Goal: Information Seeking & Learning: Find specific fact

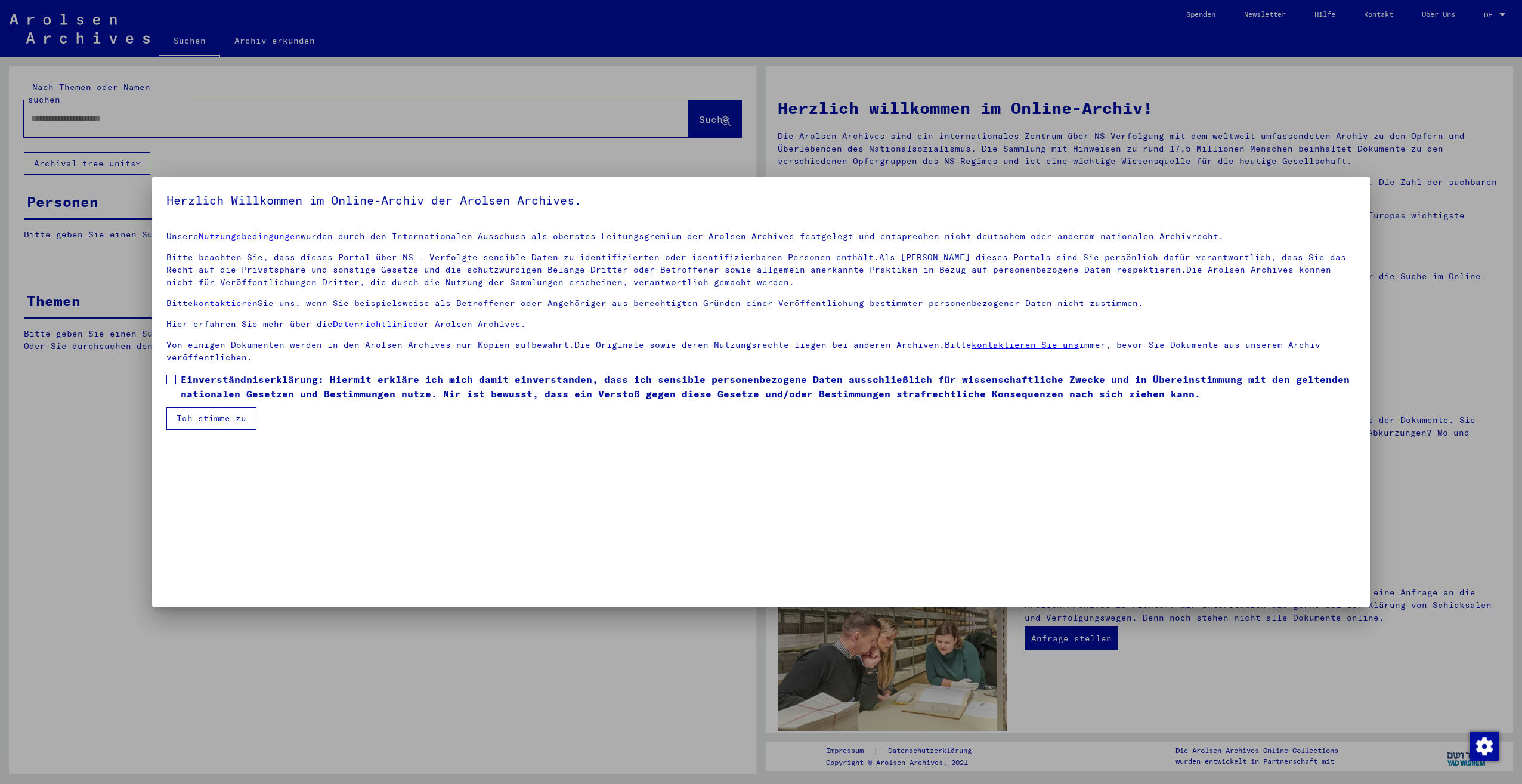
click at [416, 392] on span "Einverständniserklärung: Hiermit erkläre ich mich damit einverstanden, dass ich…" at bounding box center [769, 386] width 1176 height 28
click at [213, 417] on button "Ich stimme zu" at bounding box center [211, 417] width 91 height 22
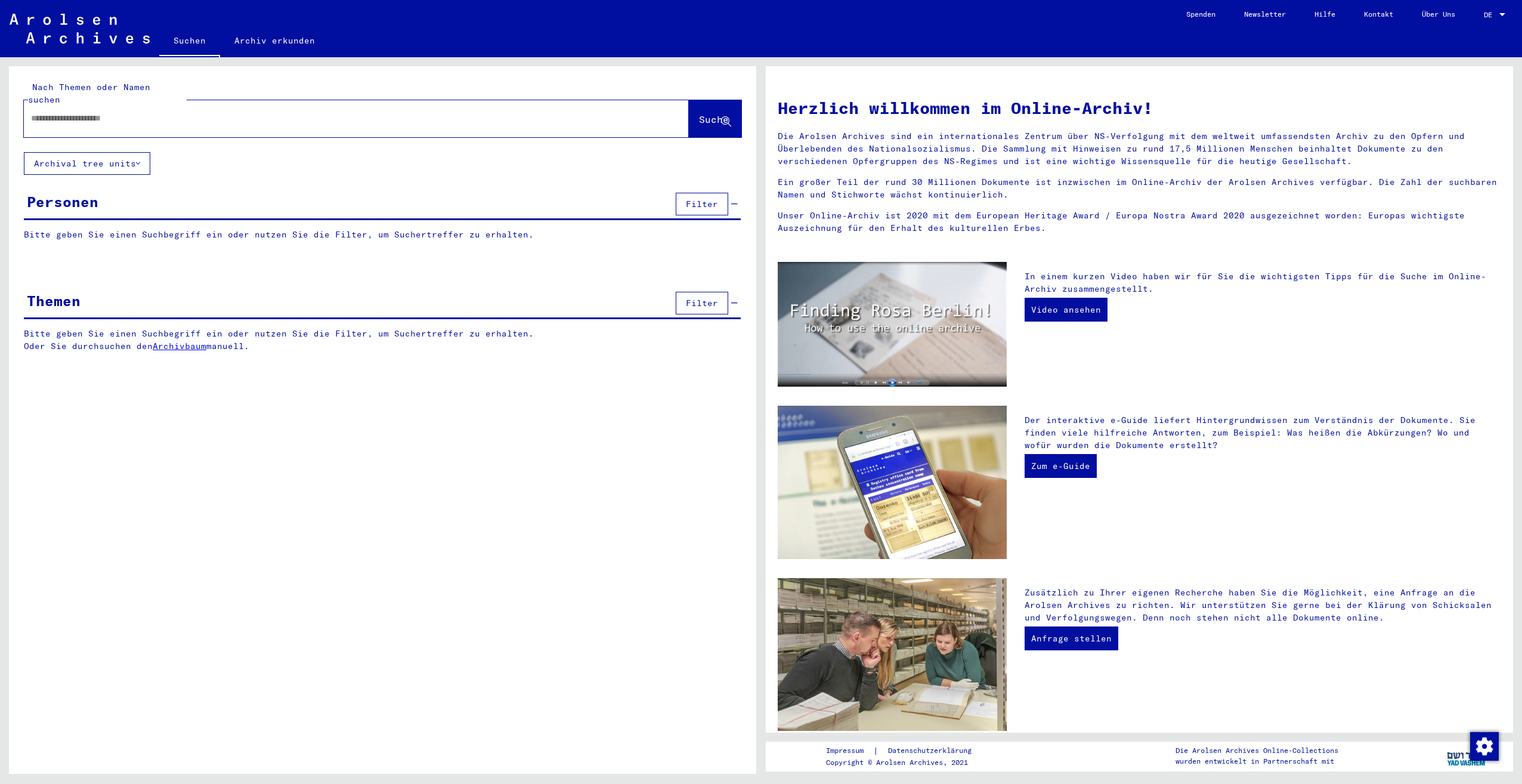
click at [126, 123] on div at bounding box center [357, 119] width 666 height 37
click at [160, 115] on div at bounding box center [339, 119] width 630 height 27
click at [167, 115] on div at bounding box center [339, 119] width 630 height 27
click at [180, 112] on input "text" at bounding box center [342, 118] width 622 height 13
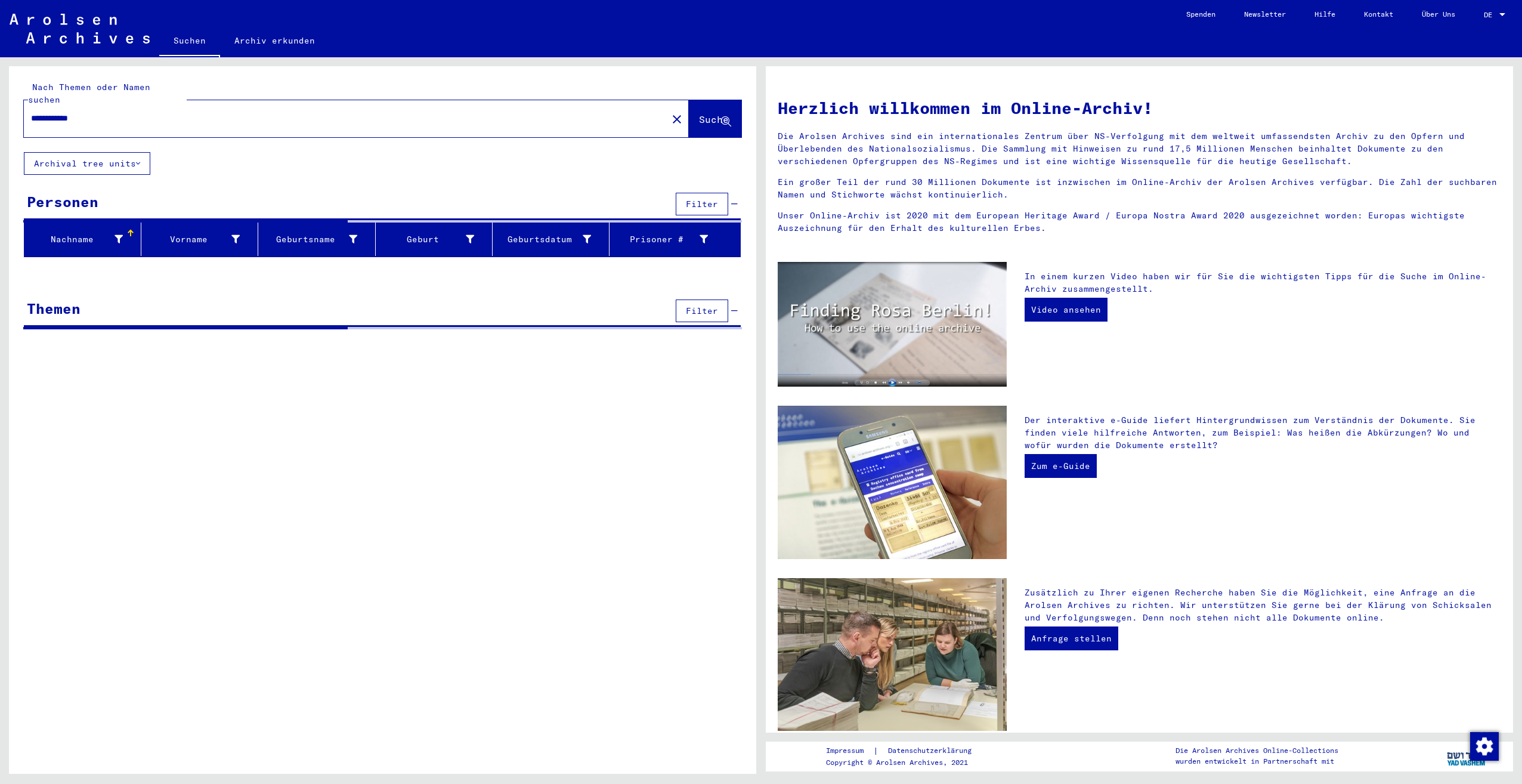
click at [56, 112] on input "**********" at bounding box center [342, 118] width 622 height 13
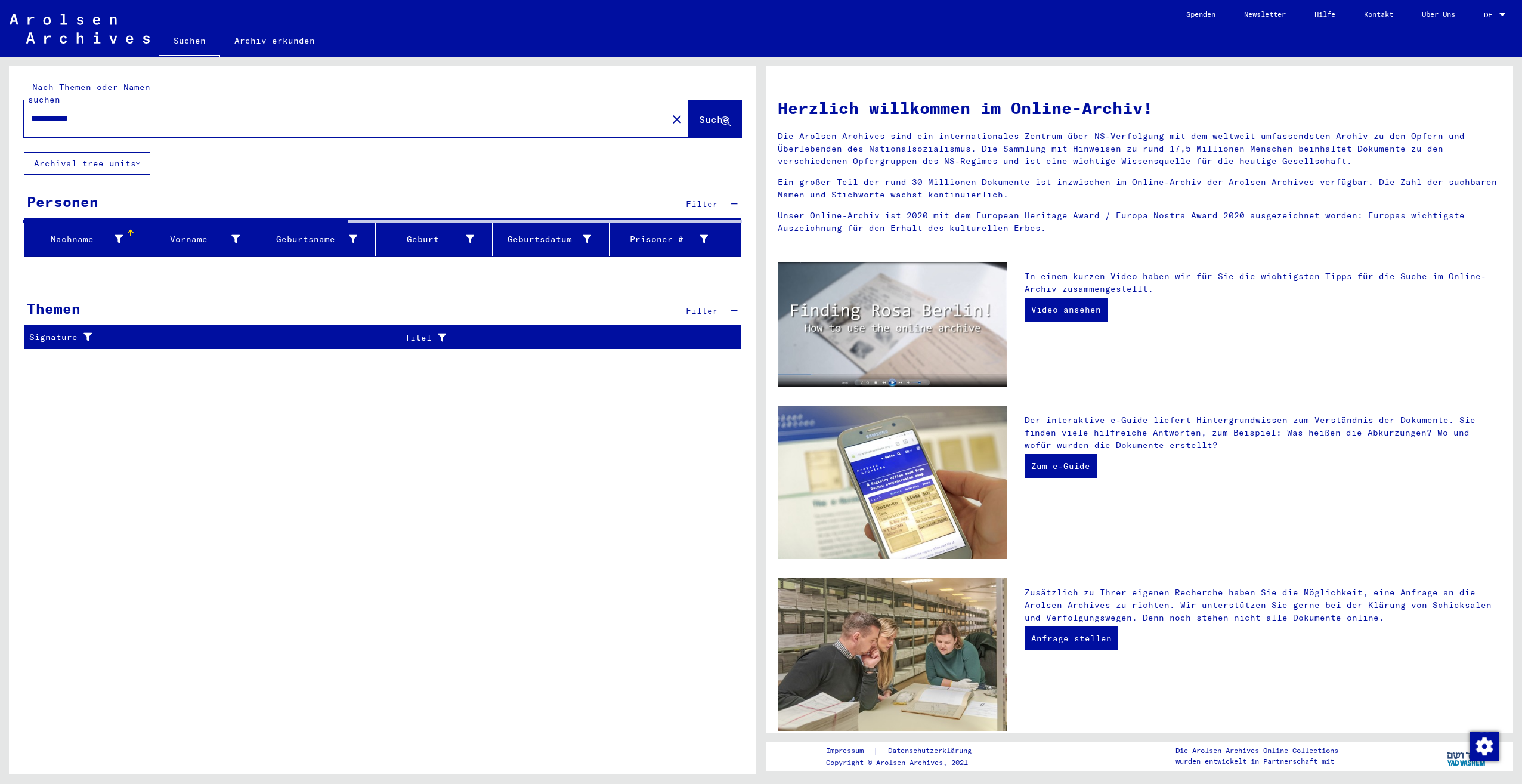
click at [54, 112] on input "**********" at bounding box center [342, 118] width 622 height 13
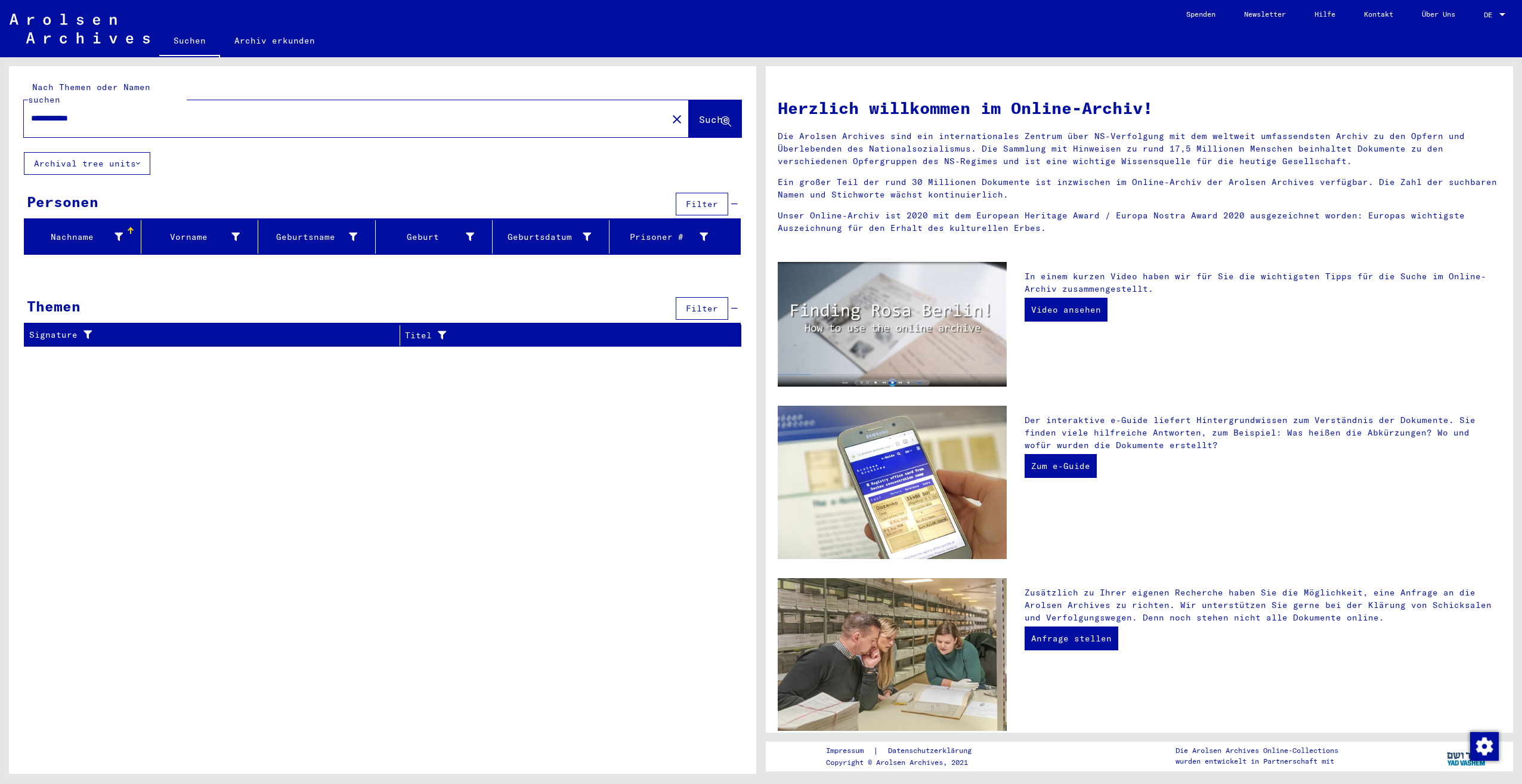
type input "**********"
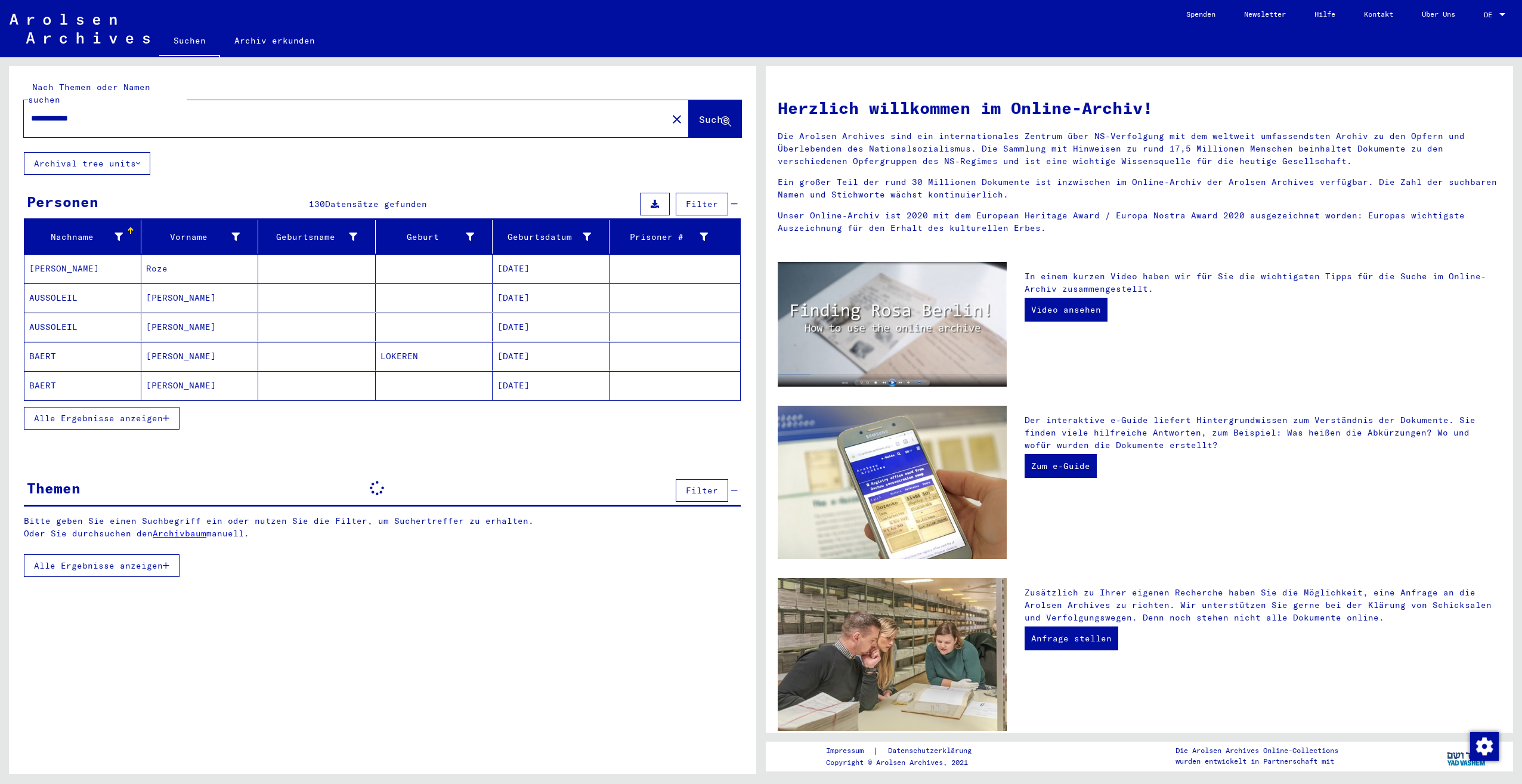
click at [94, 412] on span "Alle Ergebnisse anzeigen" at bounding box center [98, 417] width 128 height 11
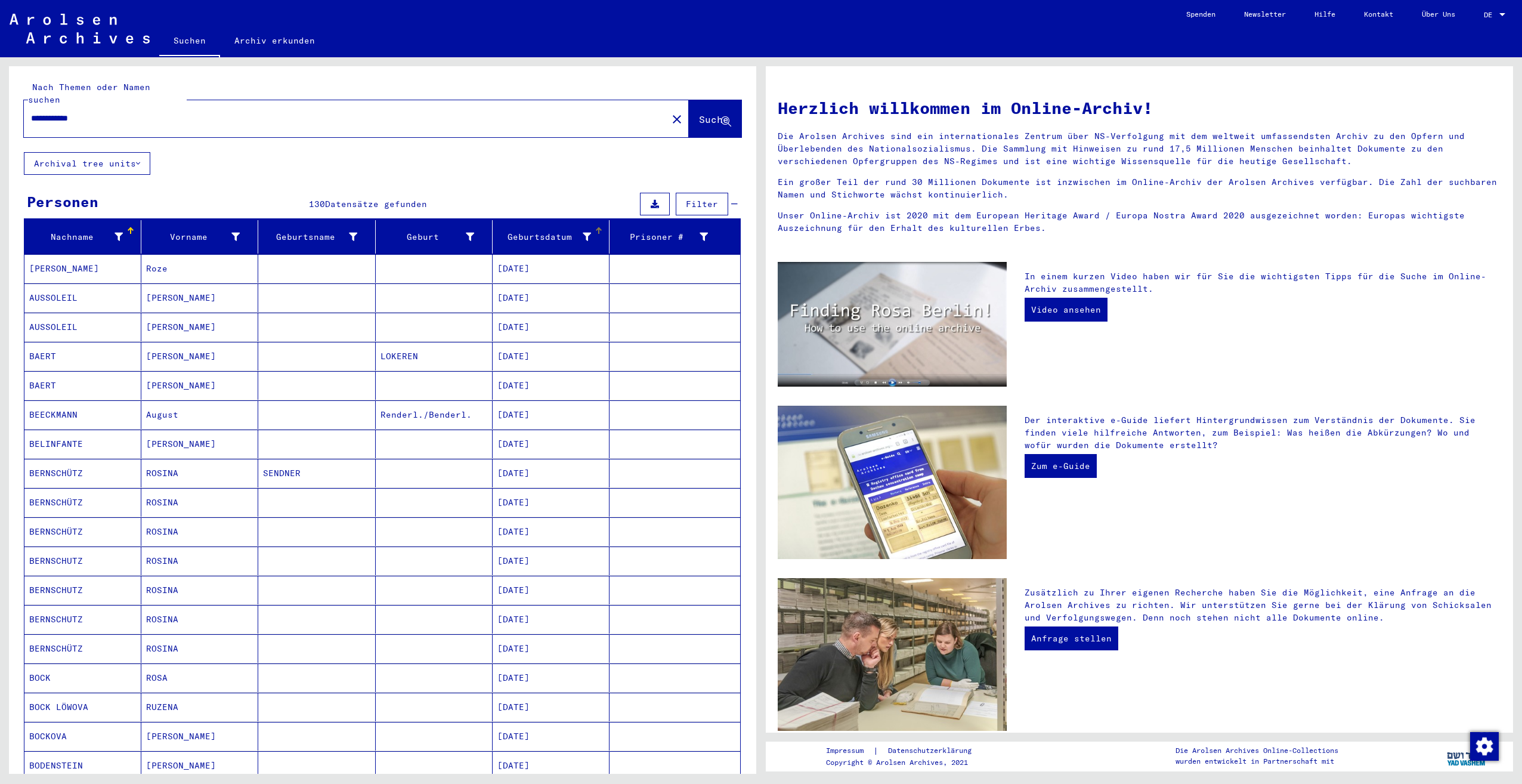
click at [558, 231] on div "Geburtsdatum" at bounding box center [544, 236] width 93 height 13
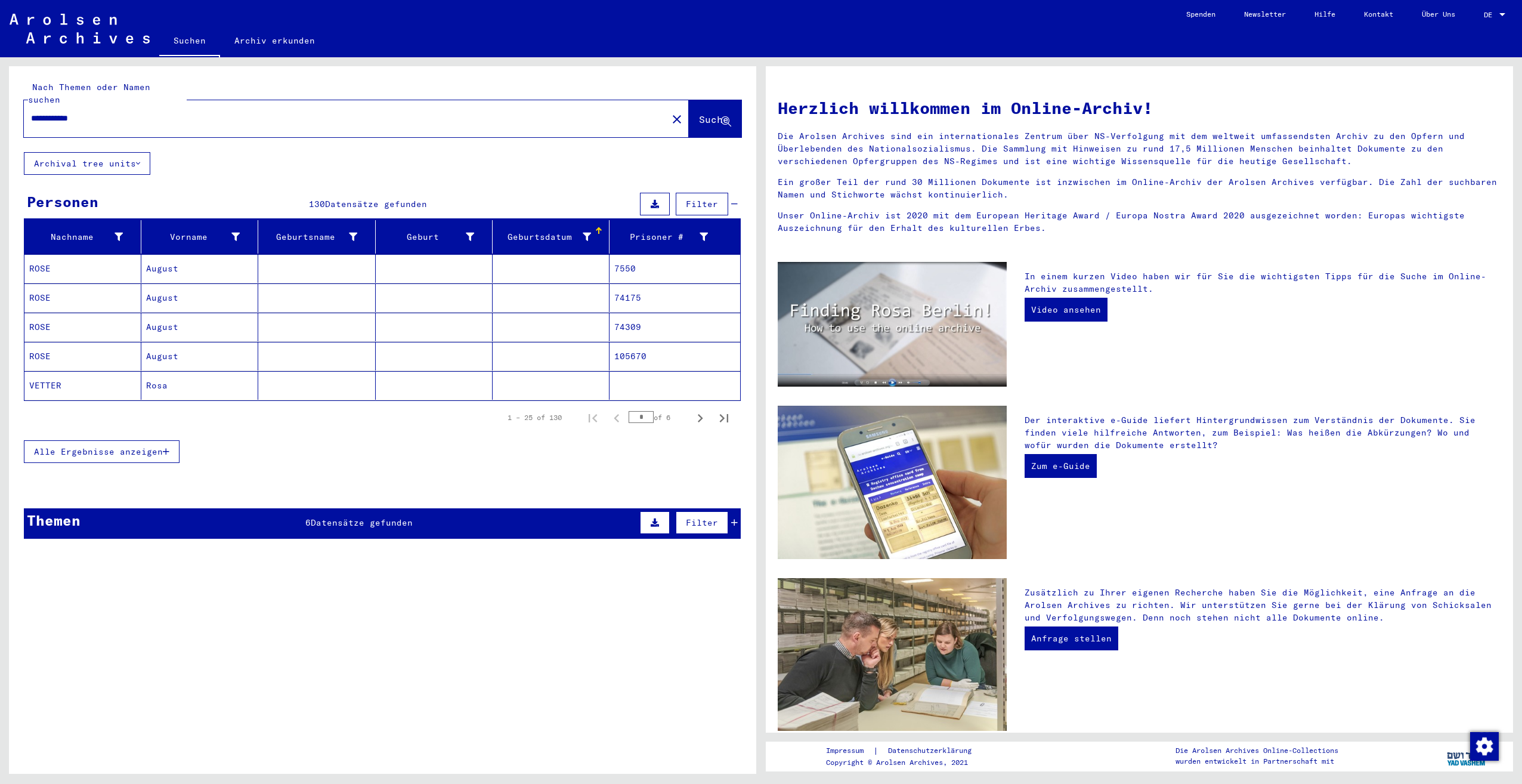
click at [558, 231] on div "Geburtsdatum" at bounding box center [544, 236] width 93 height 13
click at [692, 410] on icon "Next page" at bounding box center [700, 417] width 17 height 17
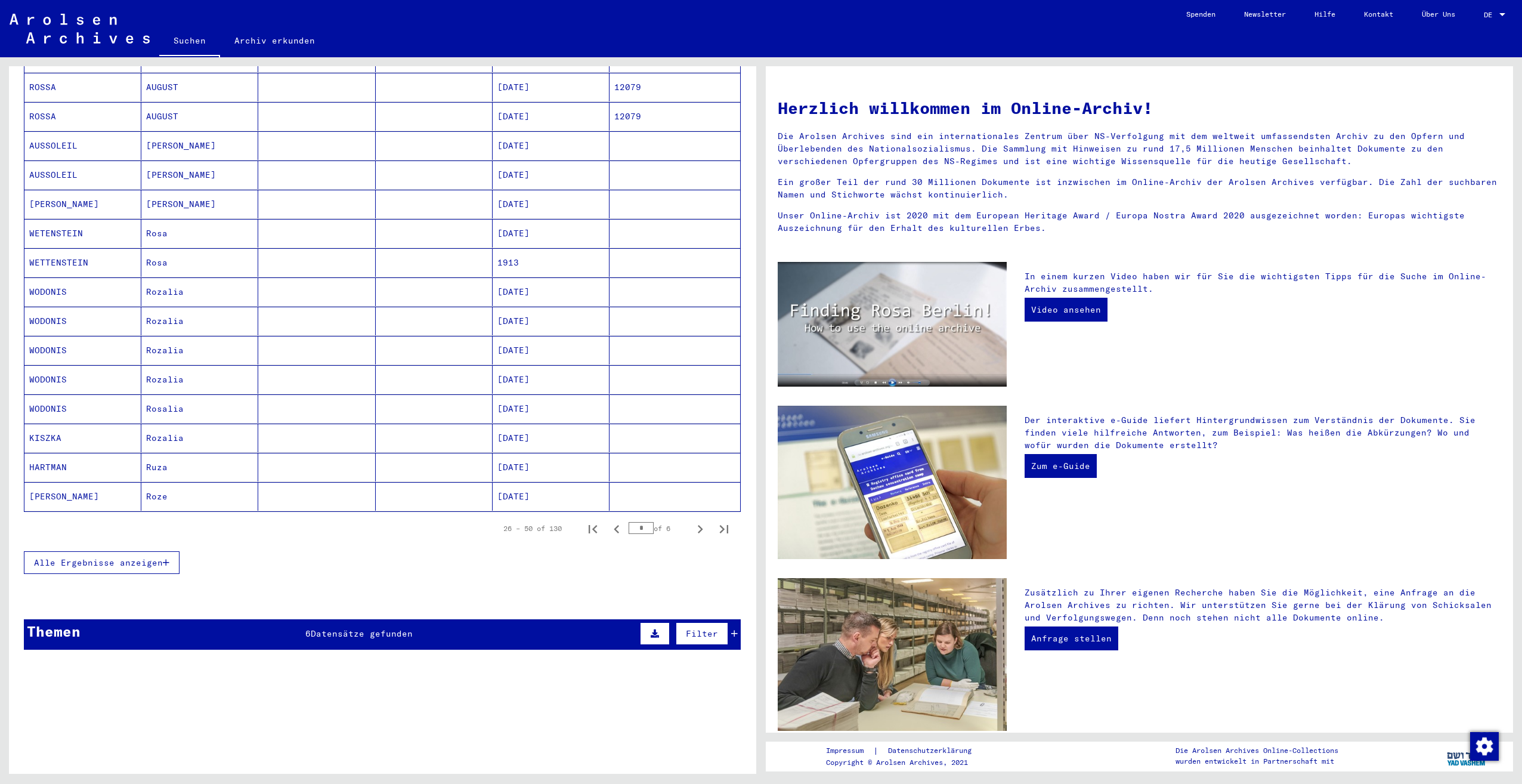
scroll to position [477, 0]
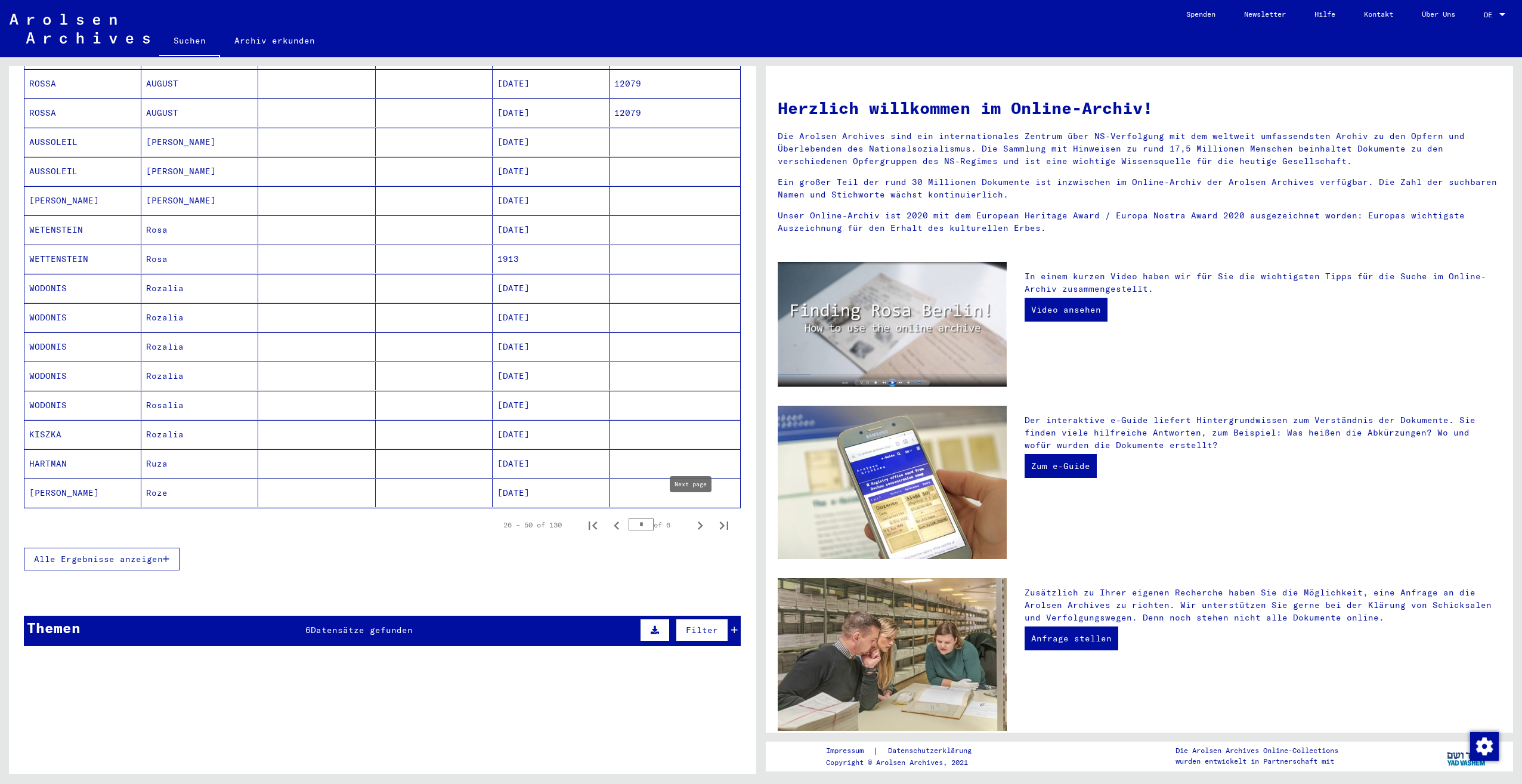
click at [692, 517] on icon "Next page" at bounding box center [700, 525] width 17 height 17
type input "*"
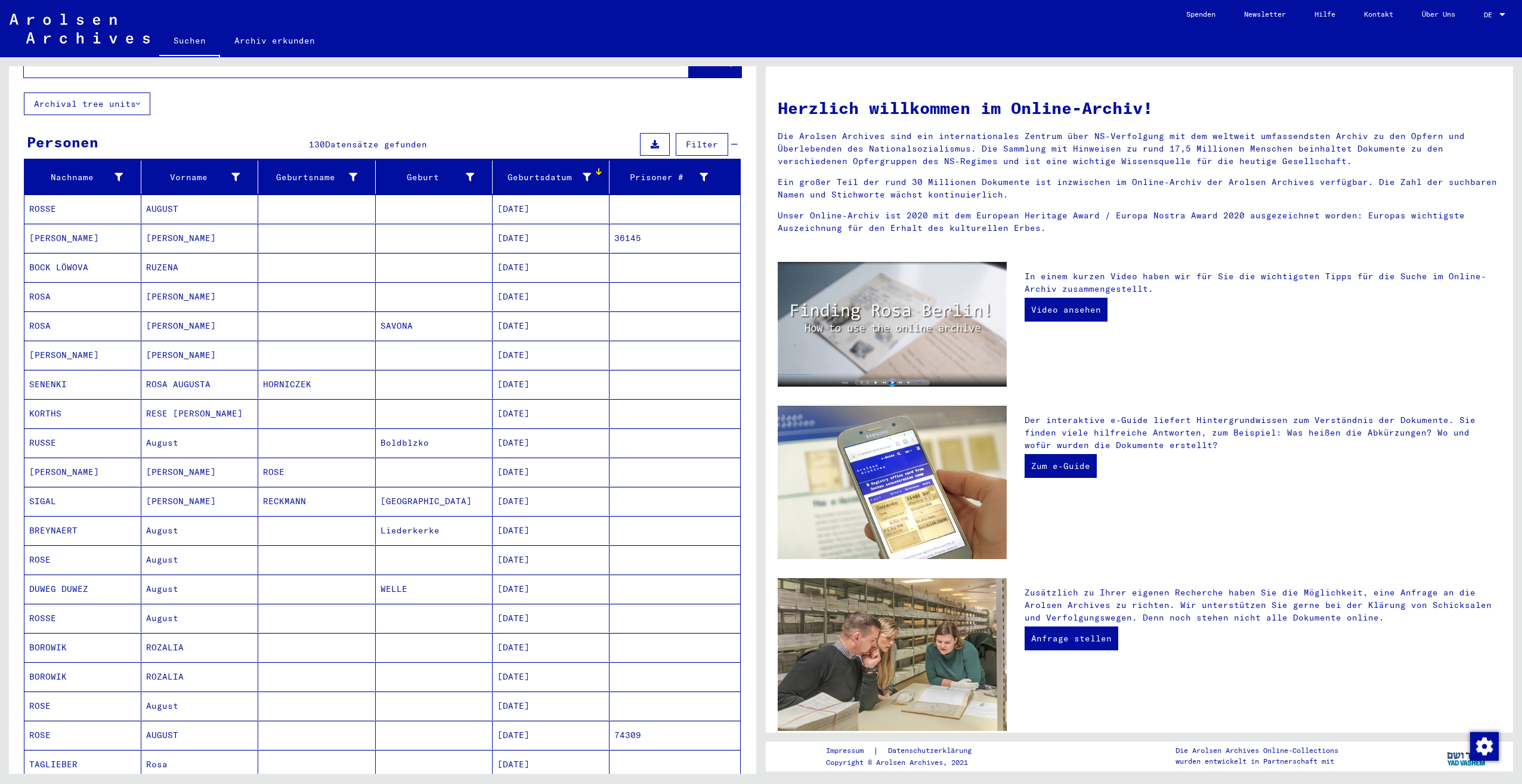
scroll to position [120, 0]
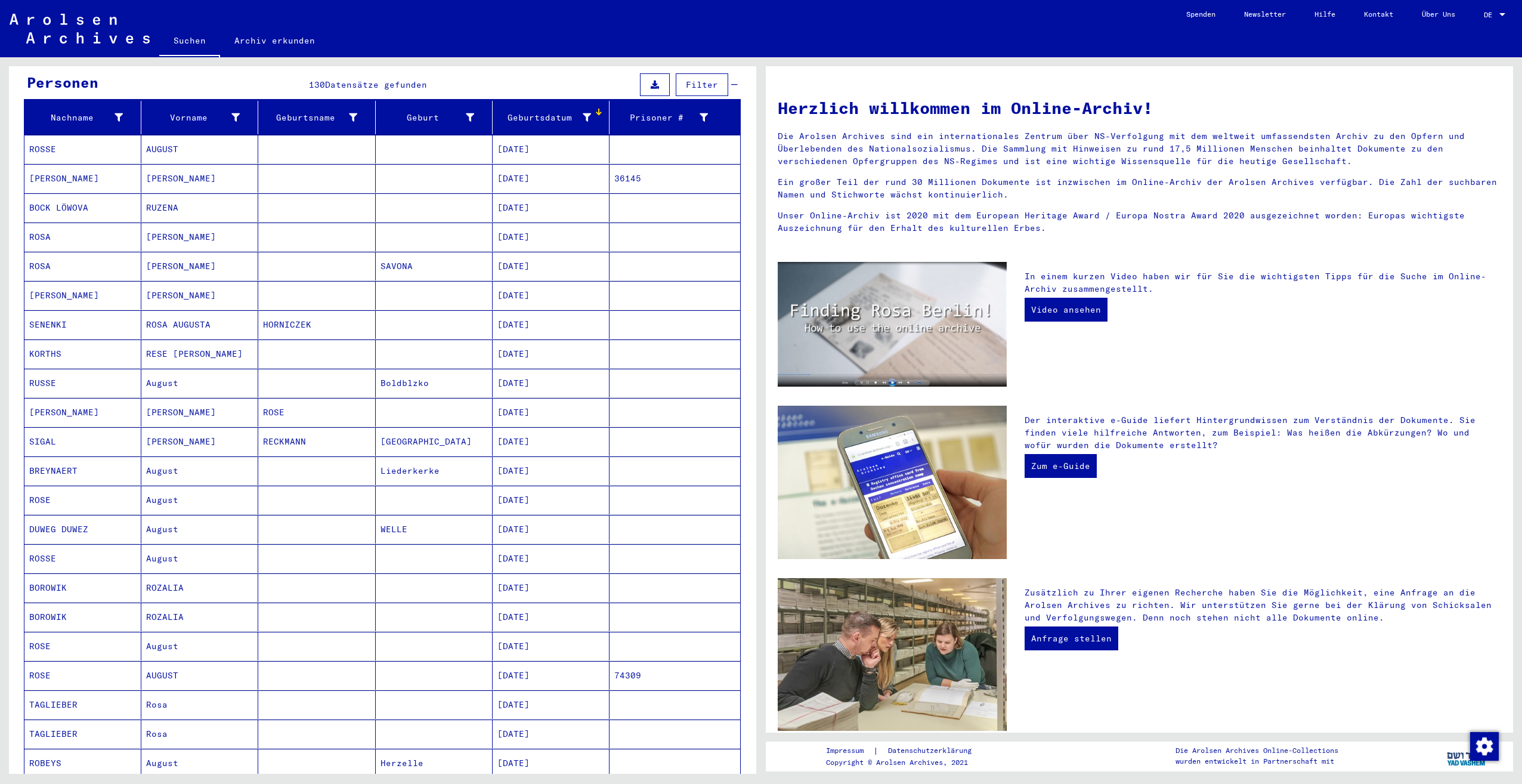
click at [255, 168] on mat-cell "[PERSON_NAME]" at bounding box center [199, 178] width 117 height 28
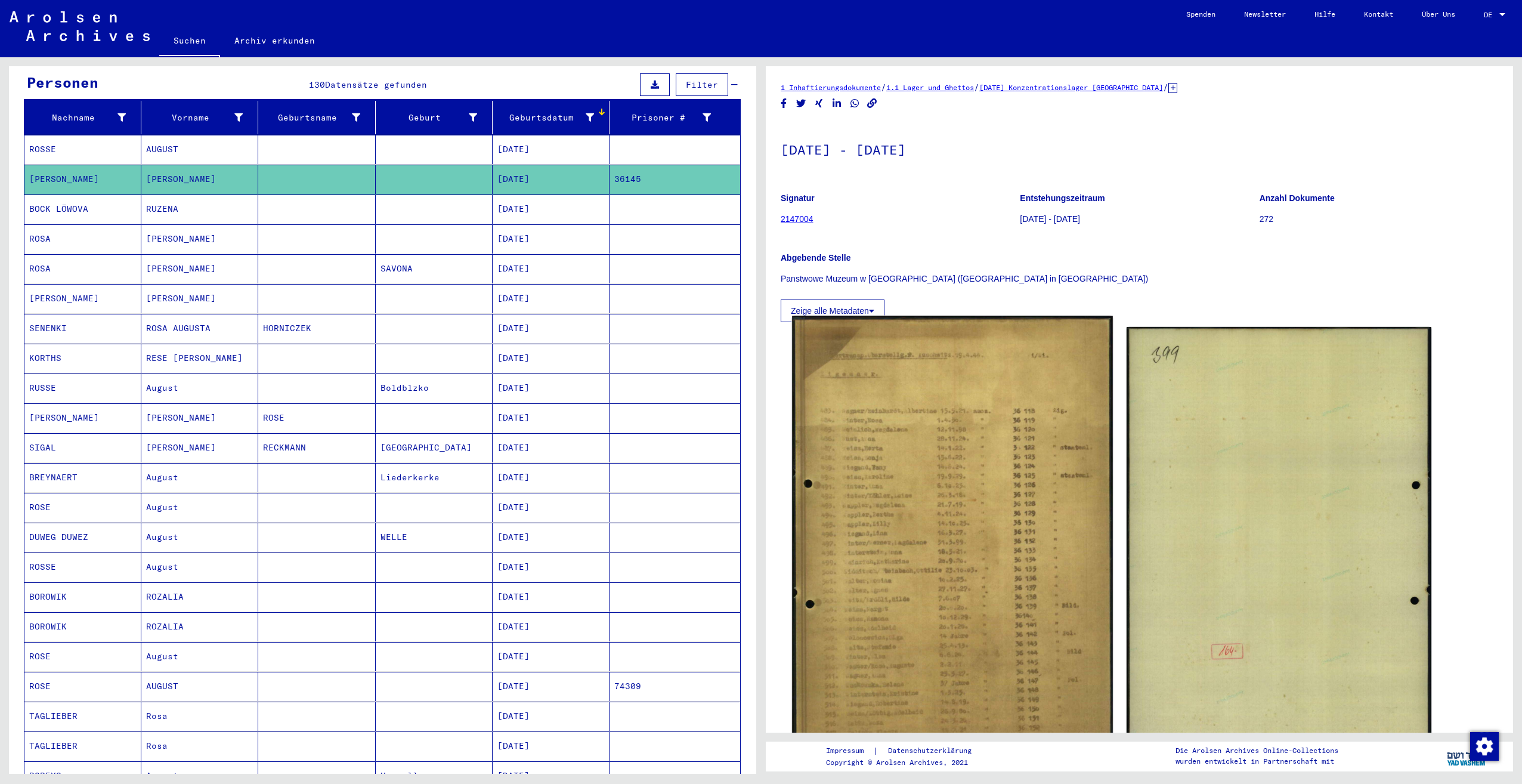
click at [884, 526] on img at bounding box center [952, 543] width 320 height 454
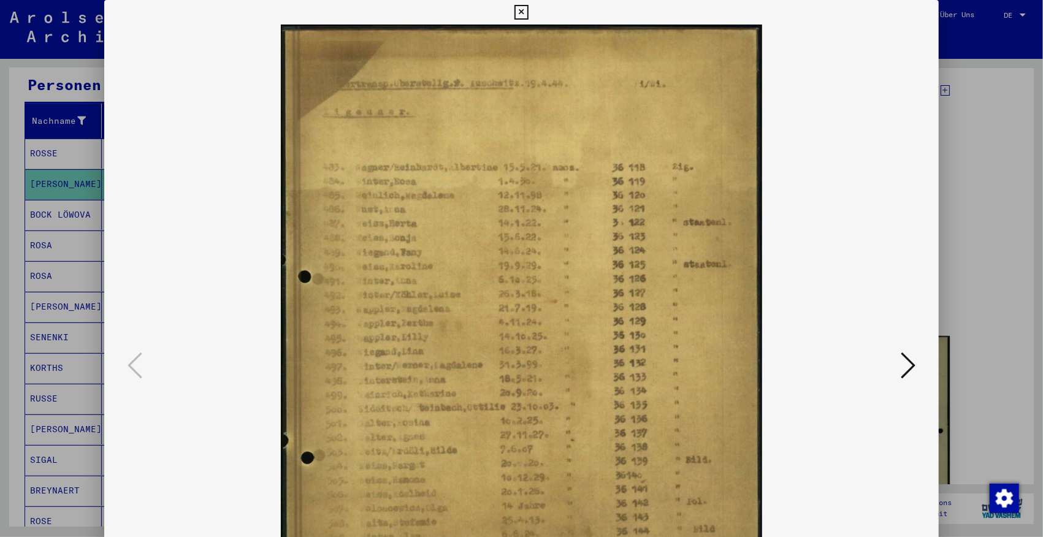
scroll to position [123, 0]
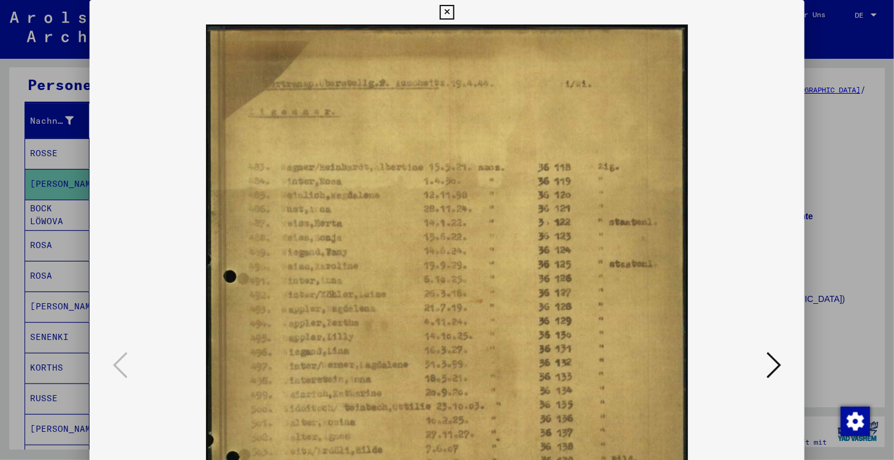
drag, startPoint x: 420, startPoint y: 235, endPoint x: 546, endPoint y: 258, distance: 127.8
click at [422, 221] on img at bounding box center [446, 366] width 631 height 683
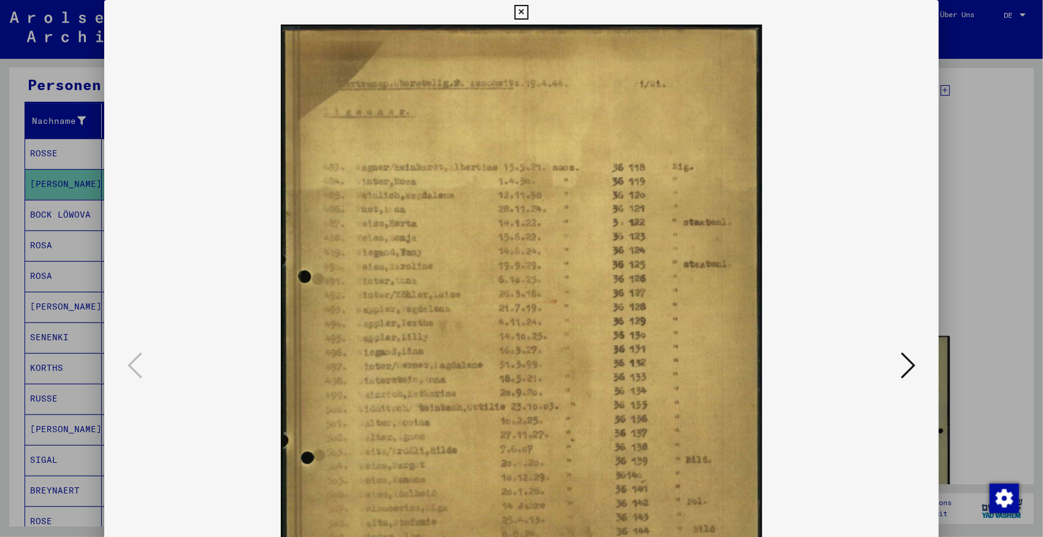
drag, startPoint x: 576, startPoint y: 383, endPoint x: 593, endPoint y: 257, distance: 126.3
click at [593, 257] on img at bounding box center [521, 366] width 751 height 683
click at [577, 294] on img at bounding box center [521, 366] width 751 height 683
click at [544, 250] on img at bounding box center [521, 366] width 751 height 683
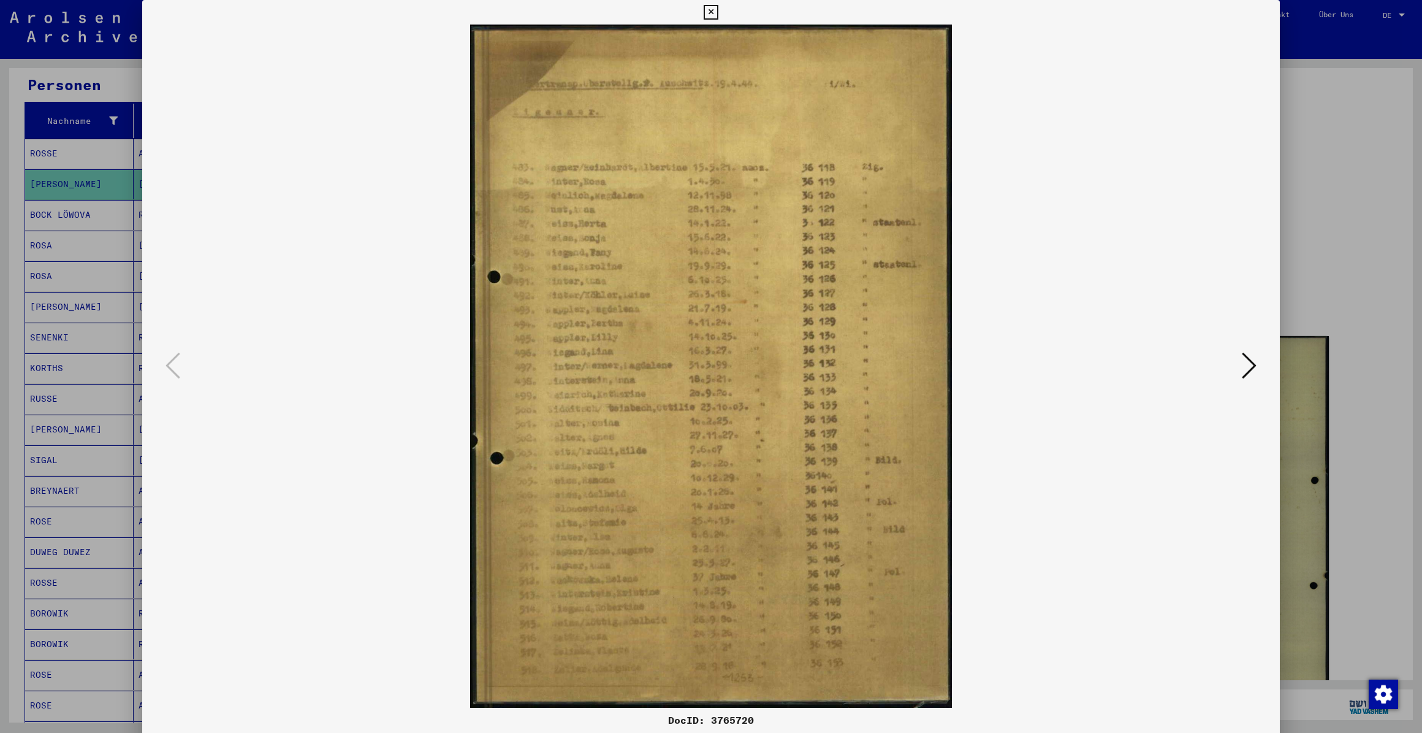
click at [37, 300] on div at bounding box center [711, 366] width 1422 height 733
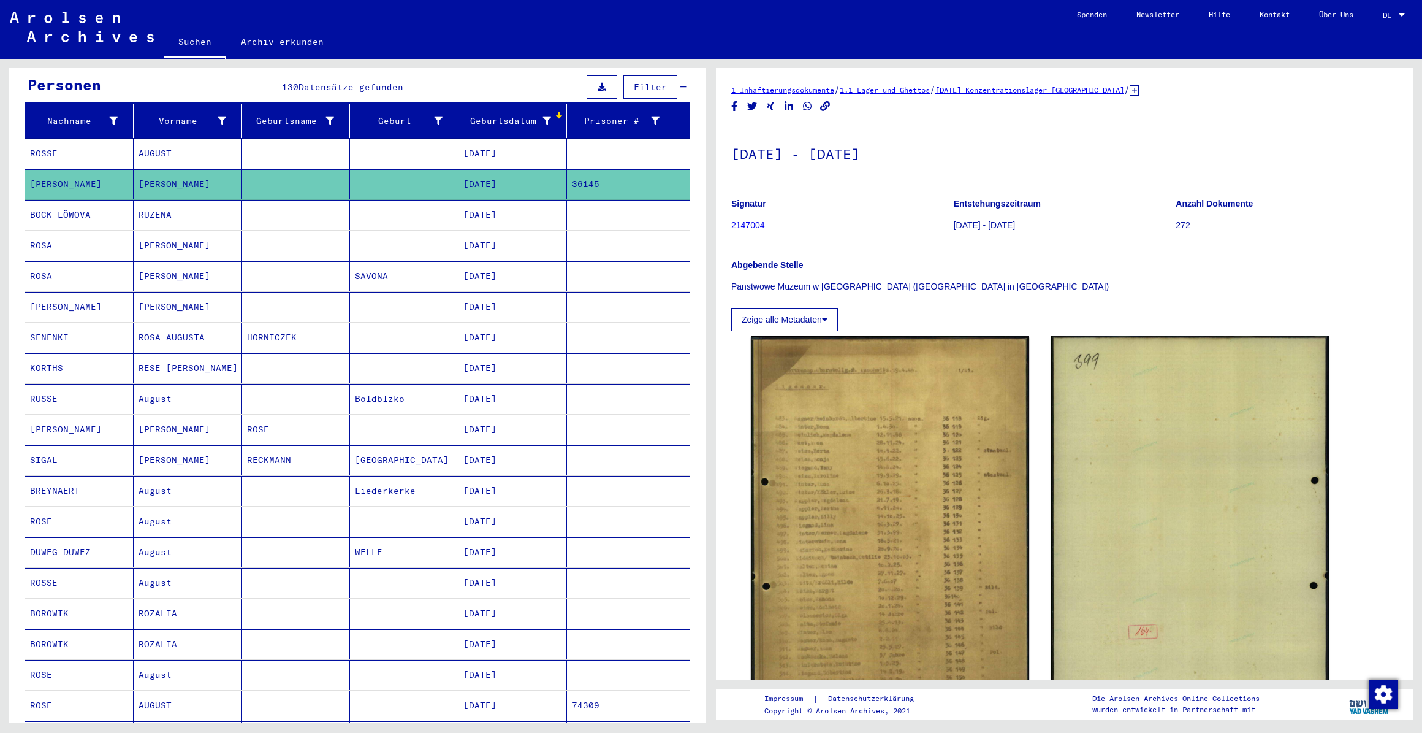
drag, startPoint x: 160, startPoint y: 169, endPoint x: 928, endPoint y: 302, distance: 779.0
click at [928, 302] on div "Zeige alle Metadaten" at bounding box center [1064, 316] width 666 height 29
click at [828, 325] on button "Zeige alle Metadaten" at bounding box center [784, 319] width 107 height 23
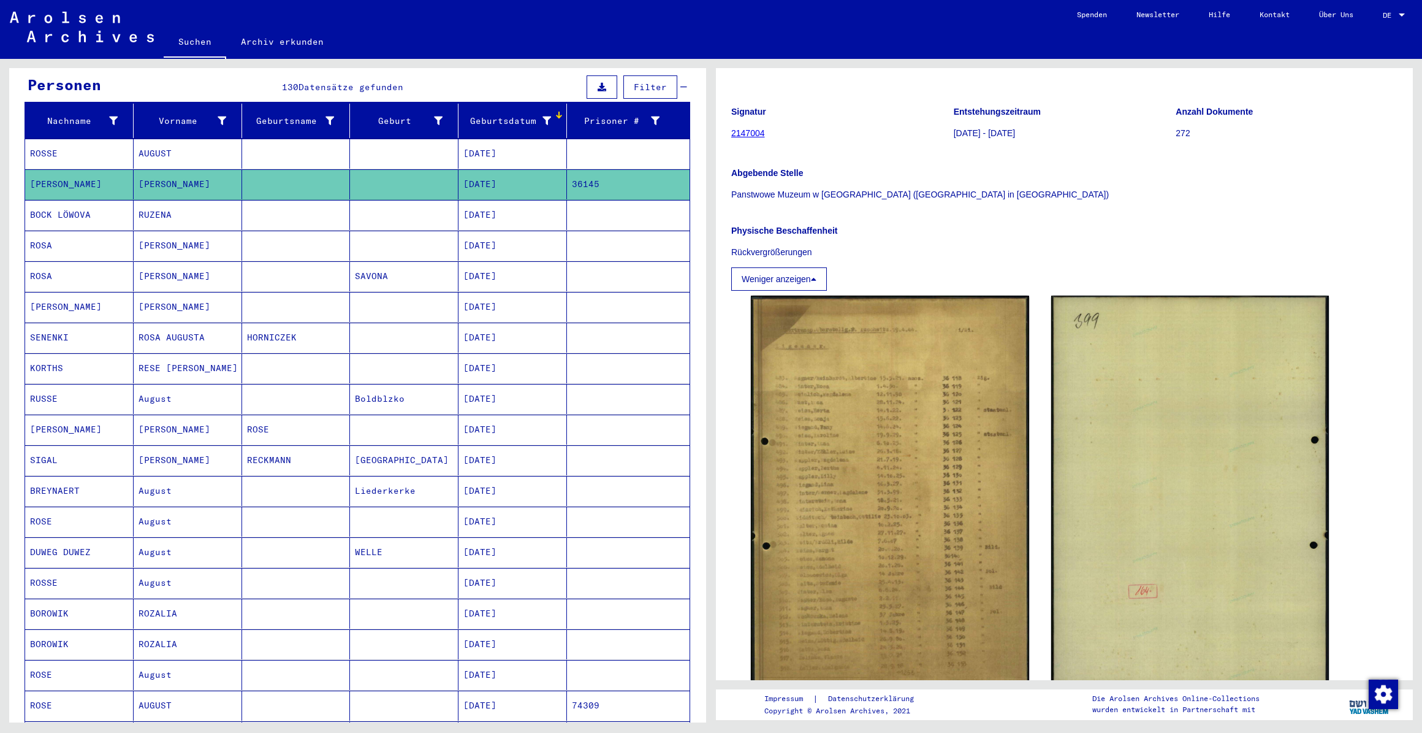
scroll to position [111, 0]
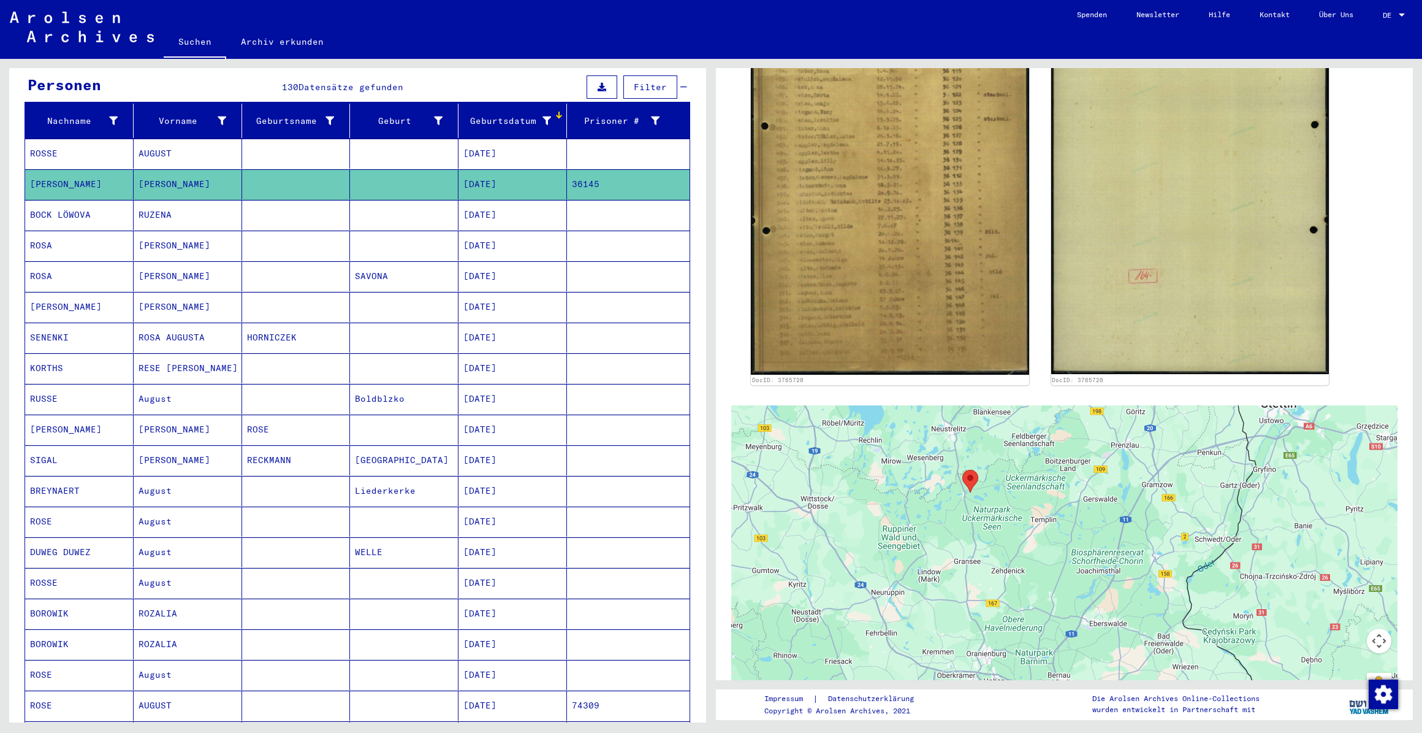
drag, startPoint x: 794, startPoint y: 679, endPoint x: 772, endPoint y: 679, distance: 21.5
click at [772, 679] on div "1 Inhaftierungsdokumente / 1.1 Lager und Ghettos / [DATE] Konzentrationslager […" at bounding box center [1064, 223] width 666 height 1094
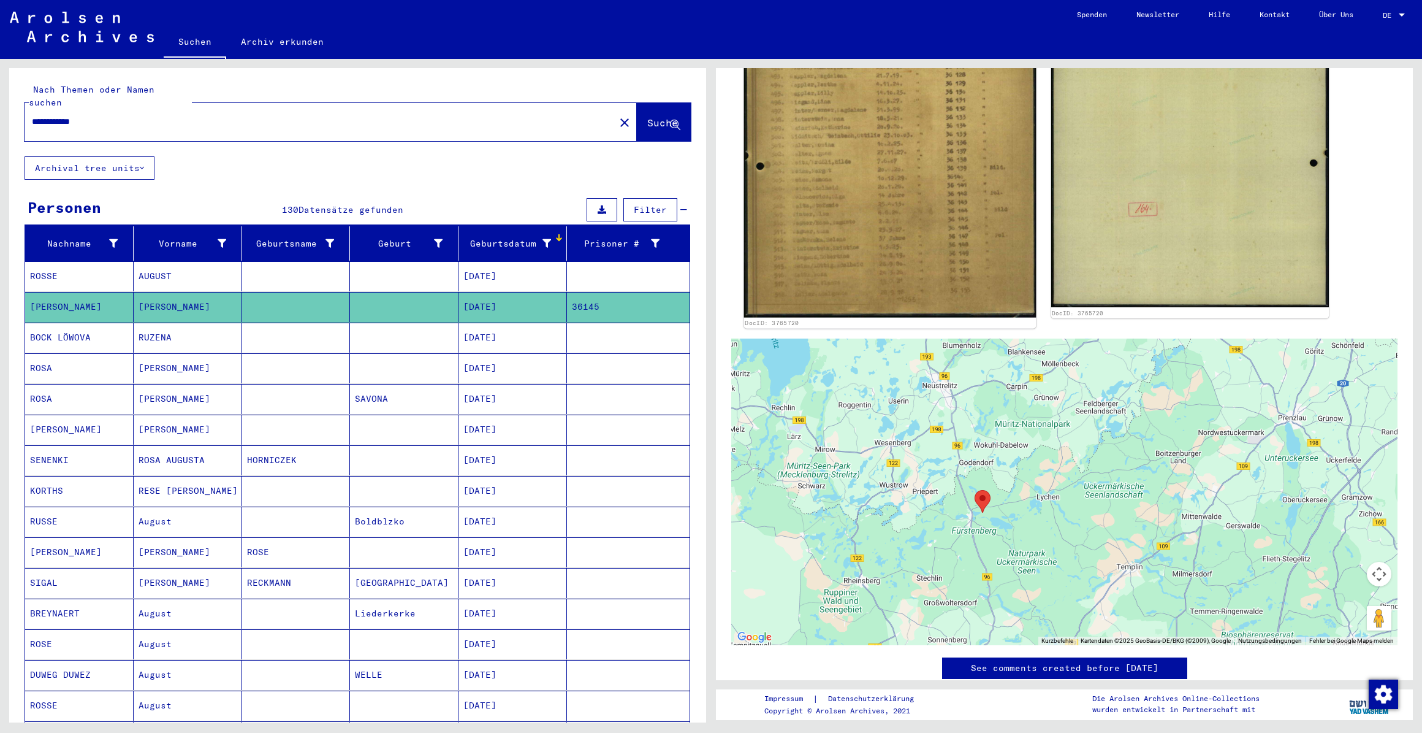
scroll to position [140, 0]
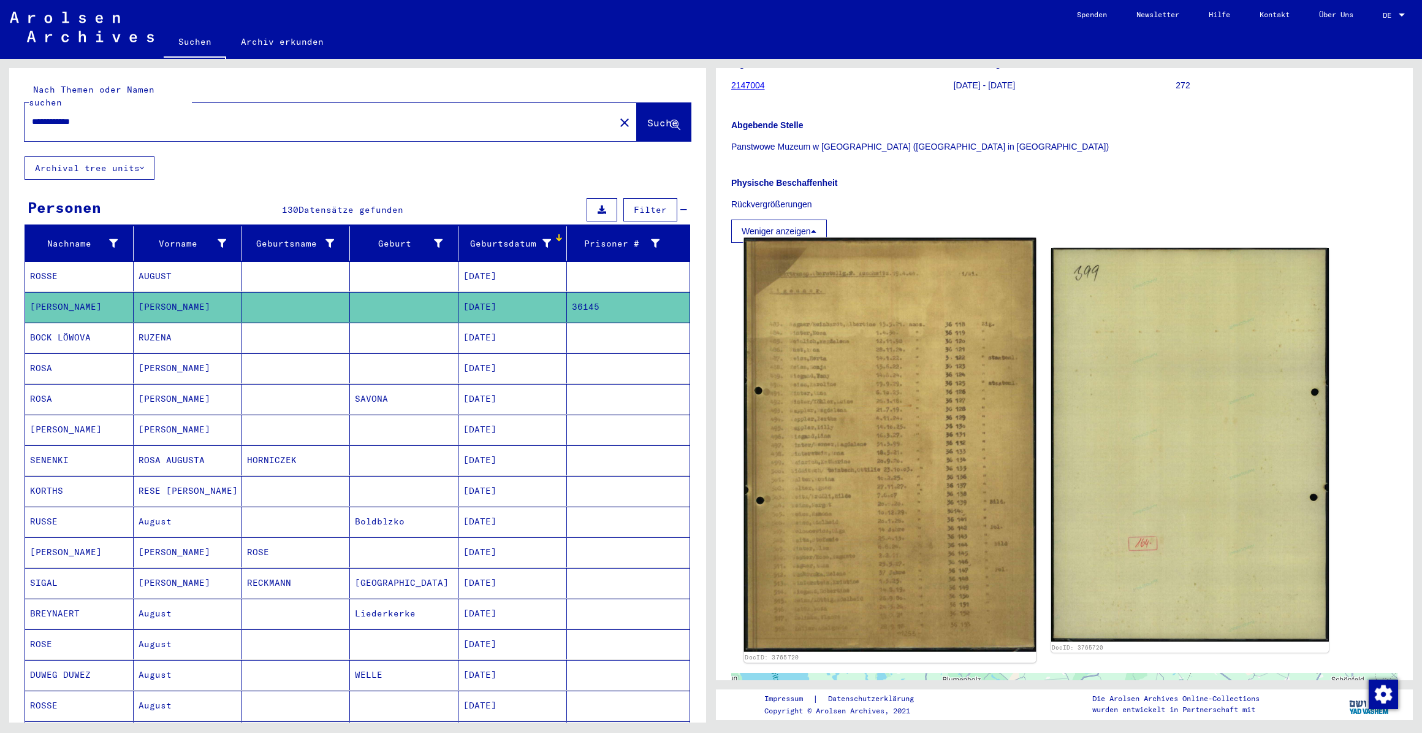
click at [939, 443] on img at bounding box center [890, 445] width 292 height 414
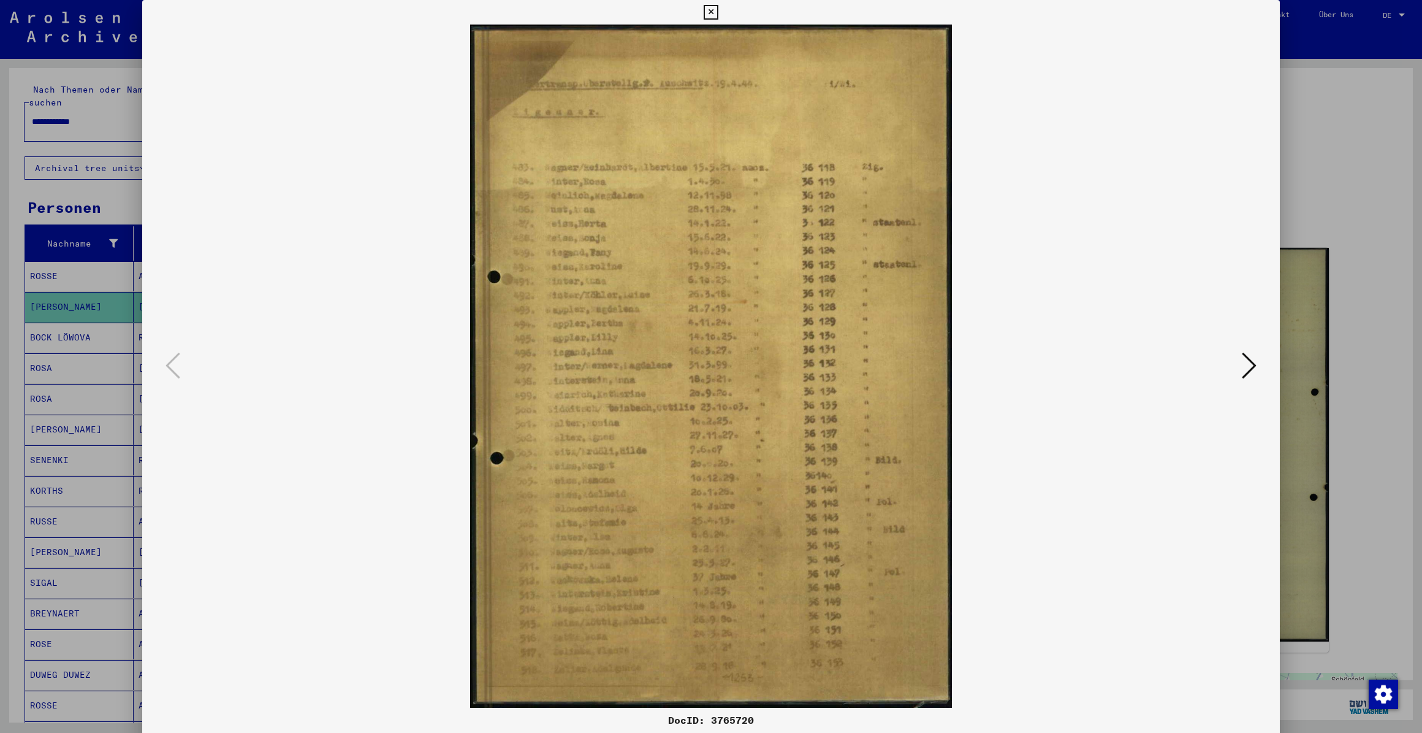
click at [184, 363] on img at bounding box center [711, 366] width 1054 height 683
click at [61, 173] on div at bounding box center [711, 366] width 1422 height 733
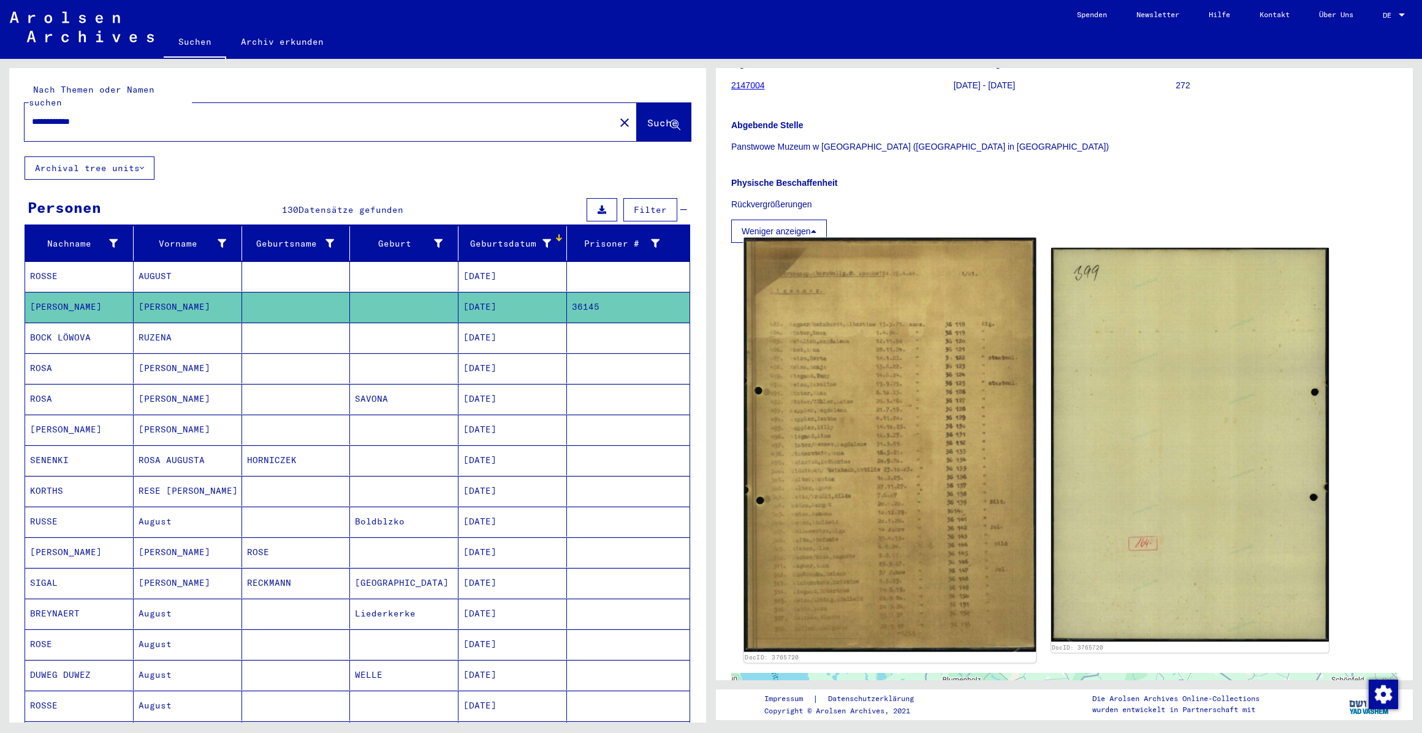
click at [873, 429] on img at bounding box center [890, 445] width 292 height 414
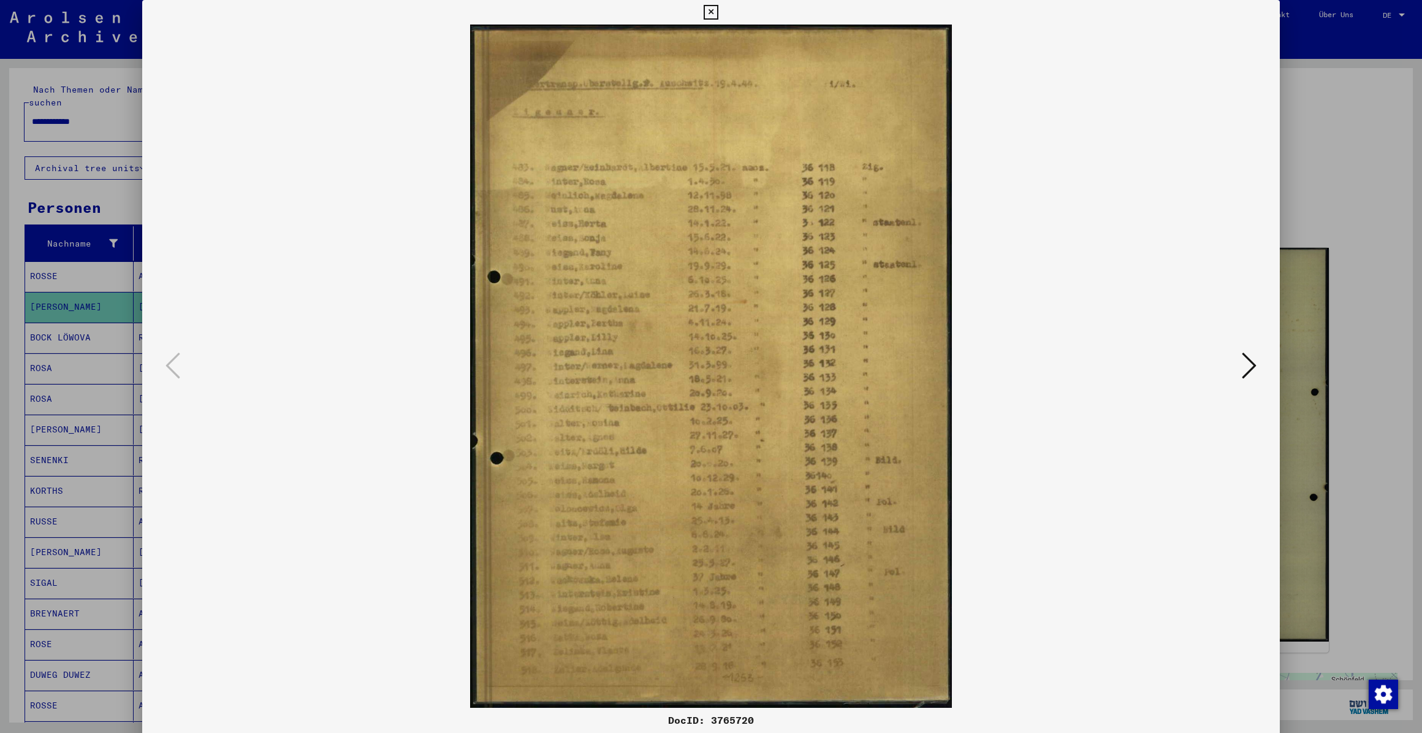
click at [59, 440] on div at bounding box center [711, 366] width 1422 height 733
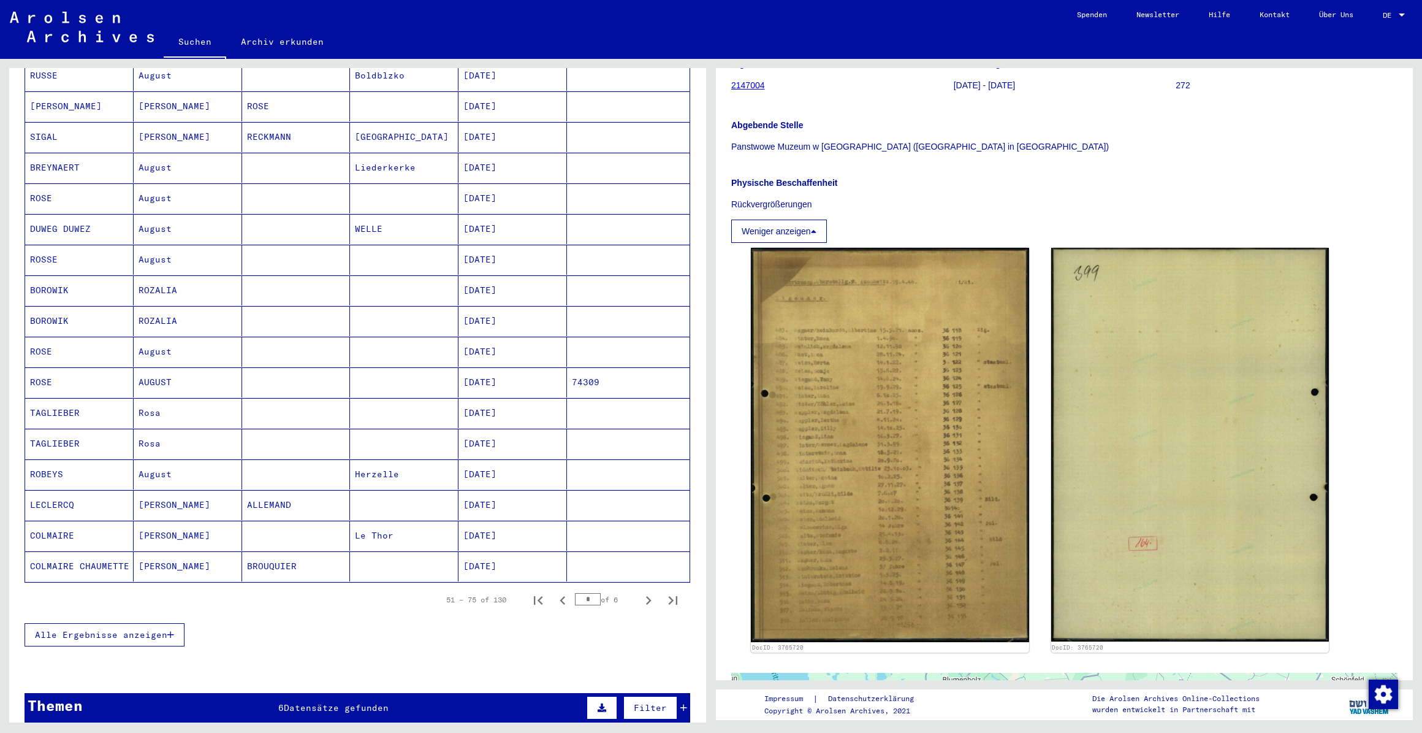
scroll to position [761, 0]
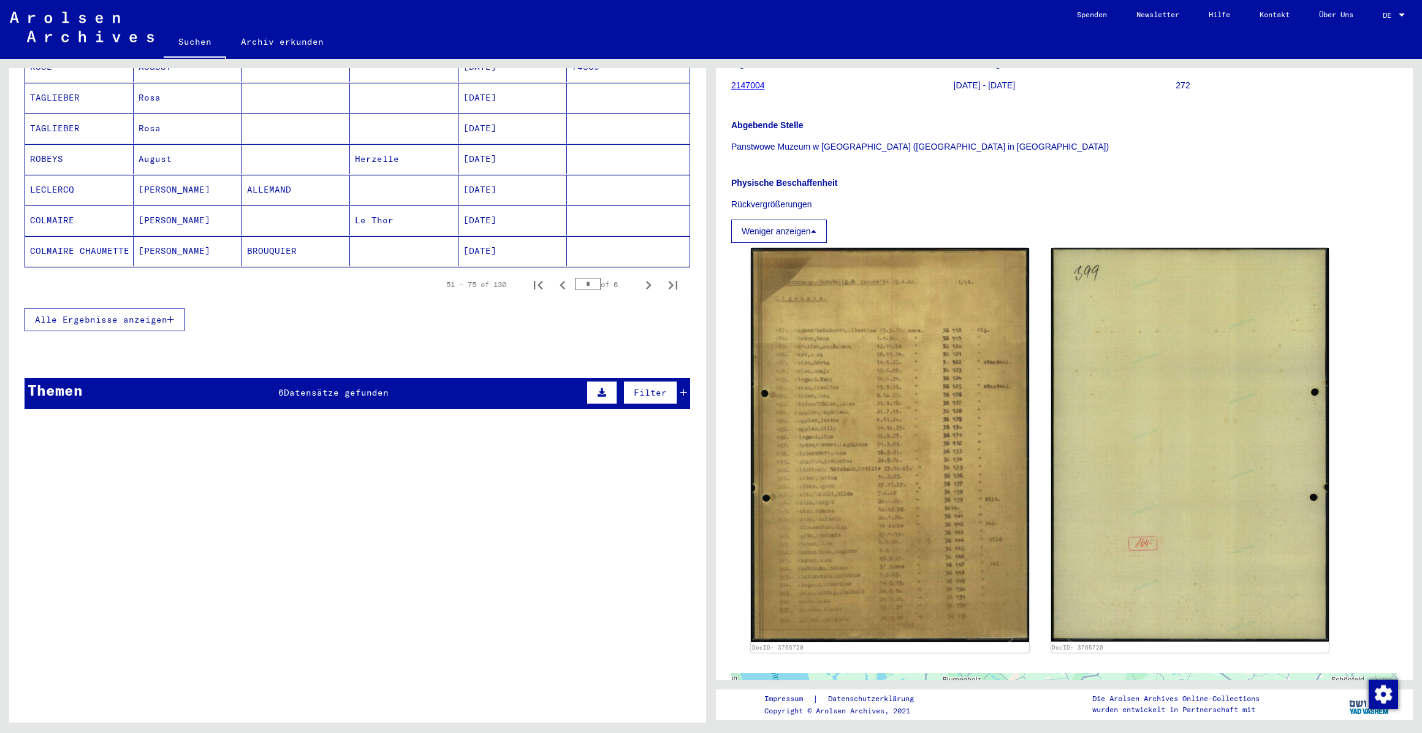
click at [224, 378] on div "Themen 6 Datensätze gefunden Filter" at bounding box center [358, 393] width 666 height 31
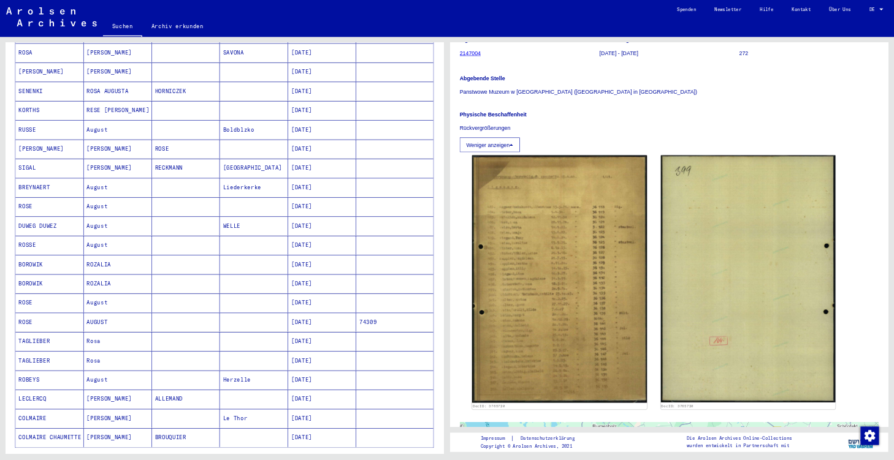
scroll to position [102, 0]
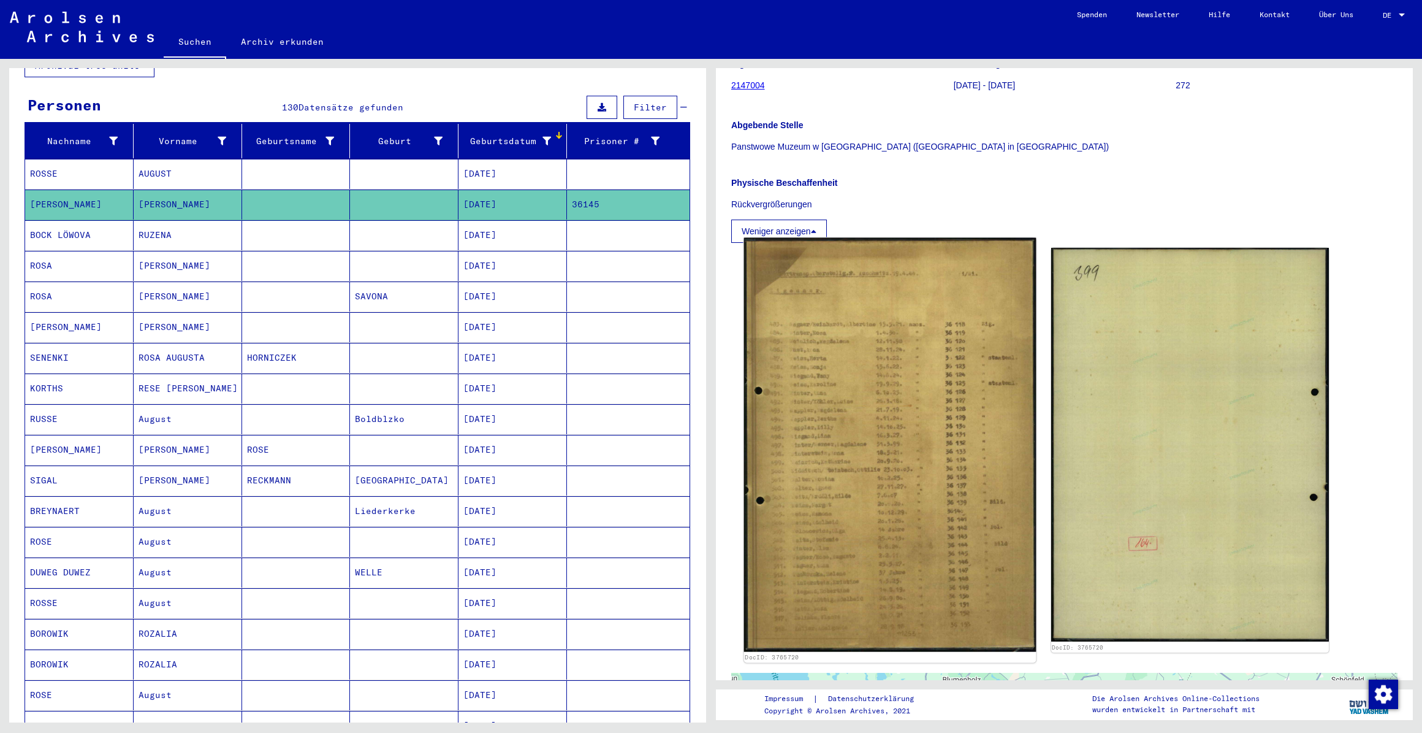
click at [833, 327] on img at bounding box center [890, 445] width 292 height 414
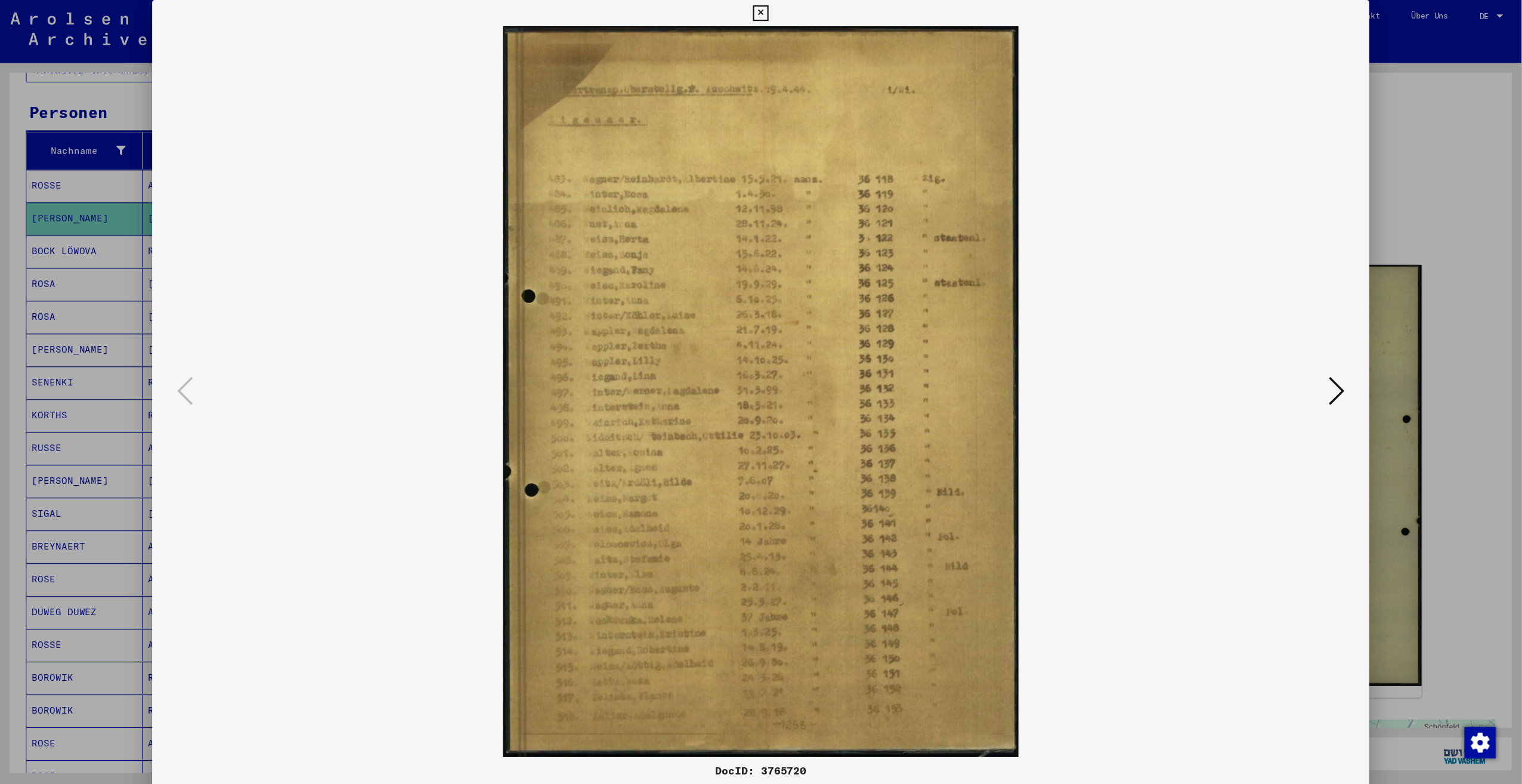
scroll to position [136, 0]
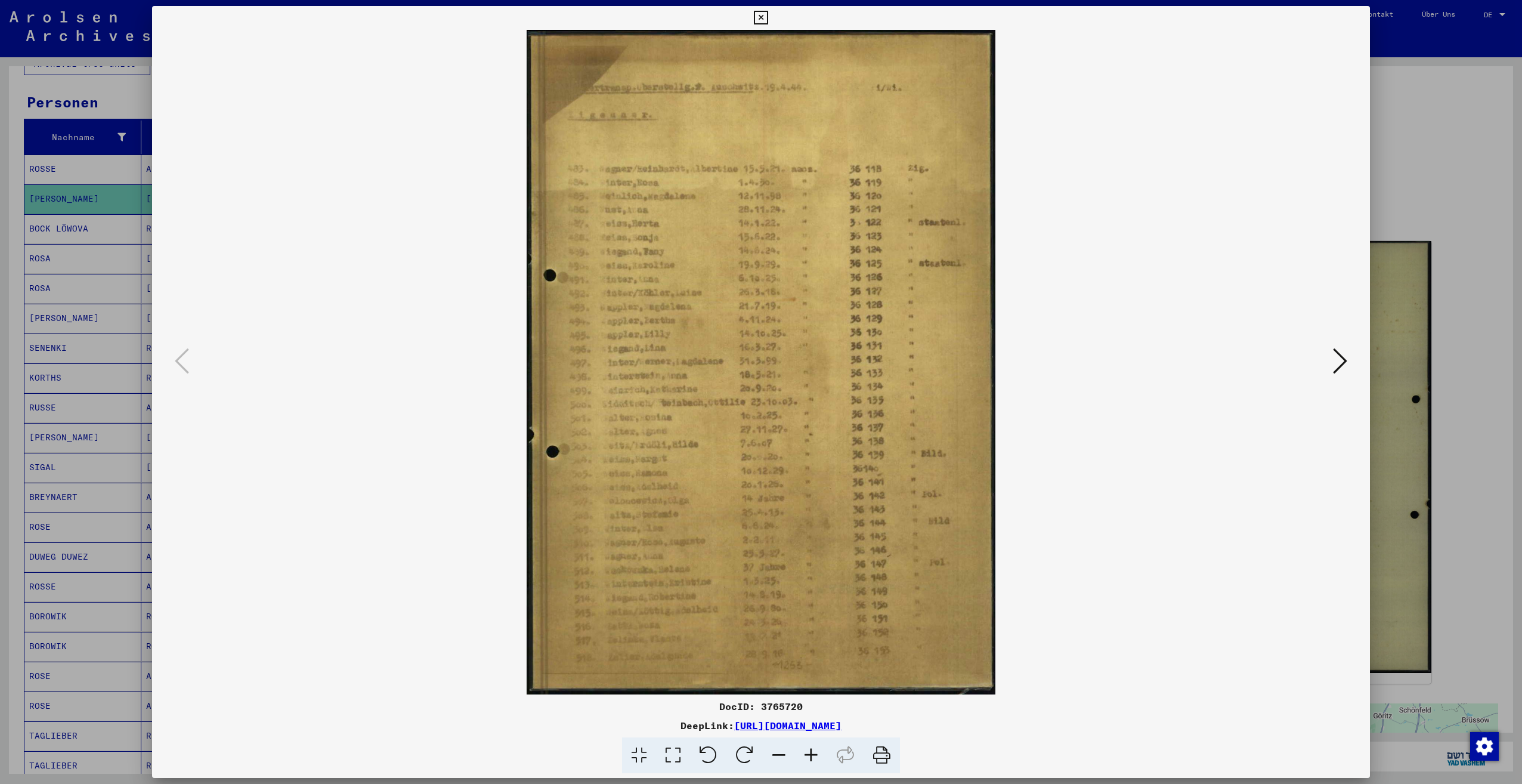
drag, startPoint x: 808, startPoint y: 702, endPoint x: 759, endPoint y: 706, distance: 49.2
click at [759, 706] on div "DocID: 3765720" at bounding box center [761, 705] width 1218 height 15
copy div "3765720"
click at [81, 379] on div at bounding box center [761, 392] width 1522 height 784
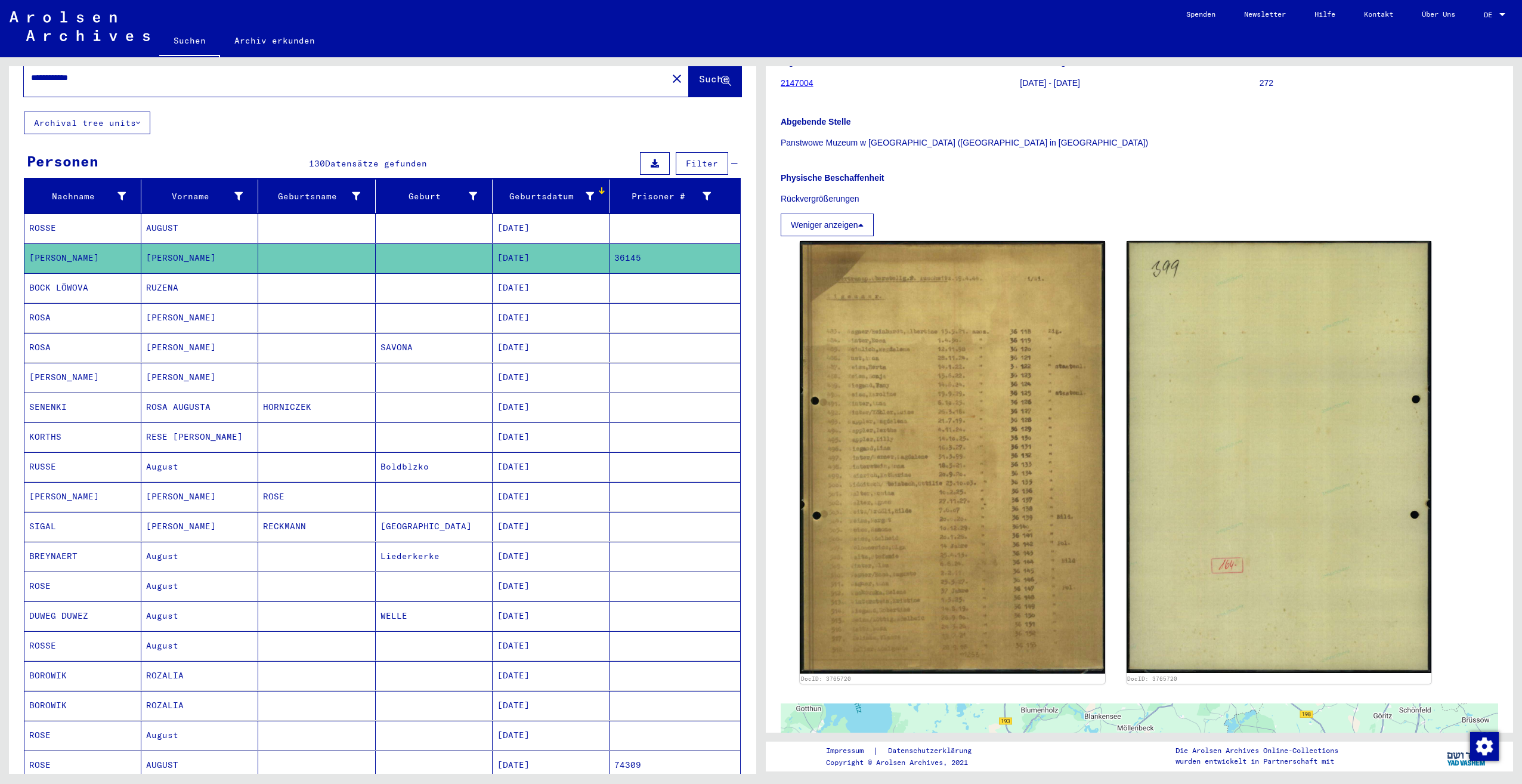
scroll to position [0, 0]
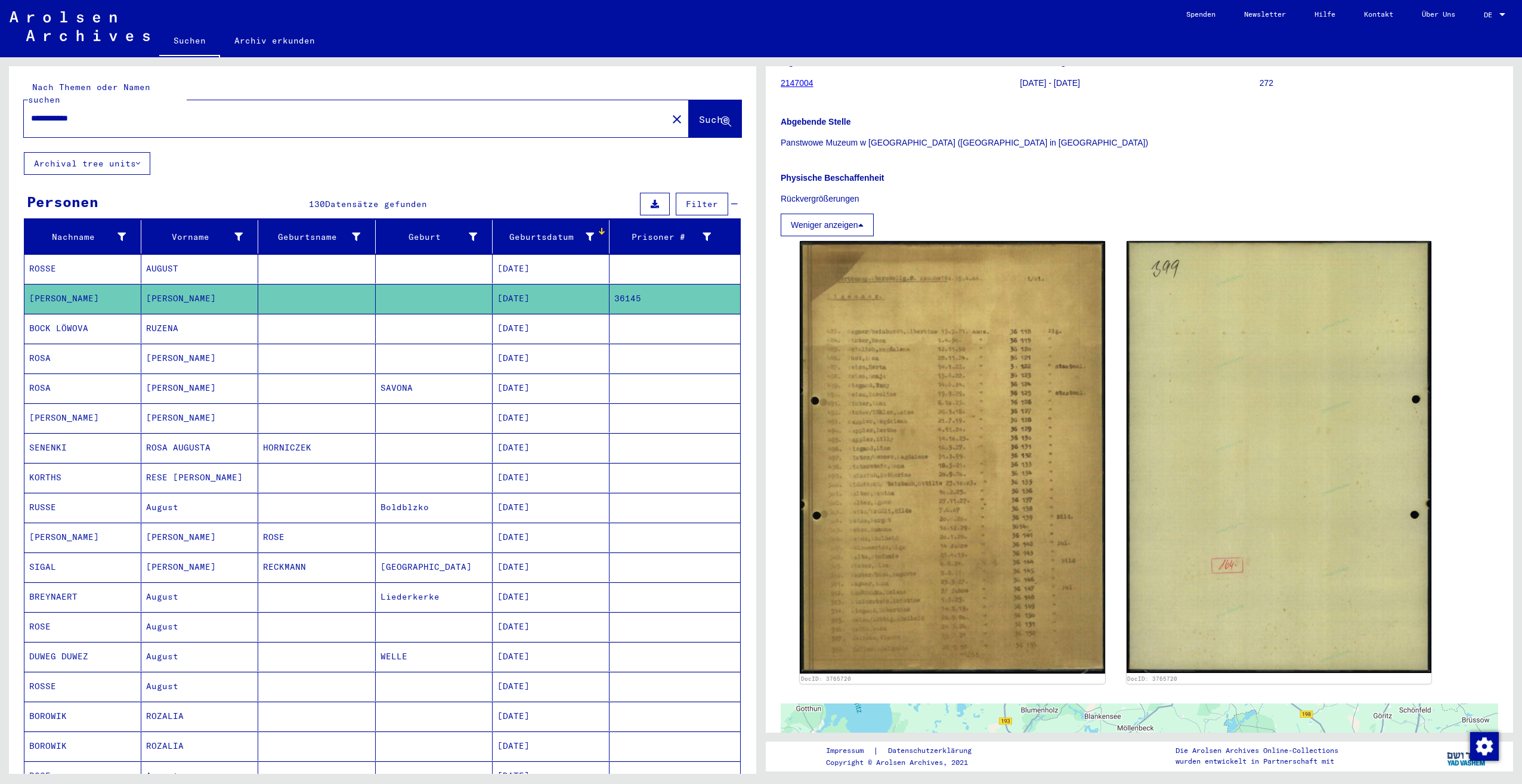
click at [206, 112] on input "**********" at bounding box center [345, 118] width 630 height 13
drag, startPoint x: 206, startPoint y: 109, endPoint x: -9, endPoint y: 133, distance: 216.3
click at [0, 133] on html "**********" at bounding box center [761, 392] width 1522 height 784
paste input "text"
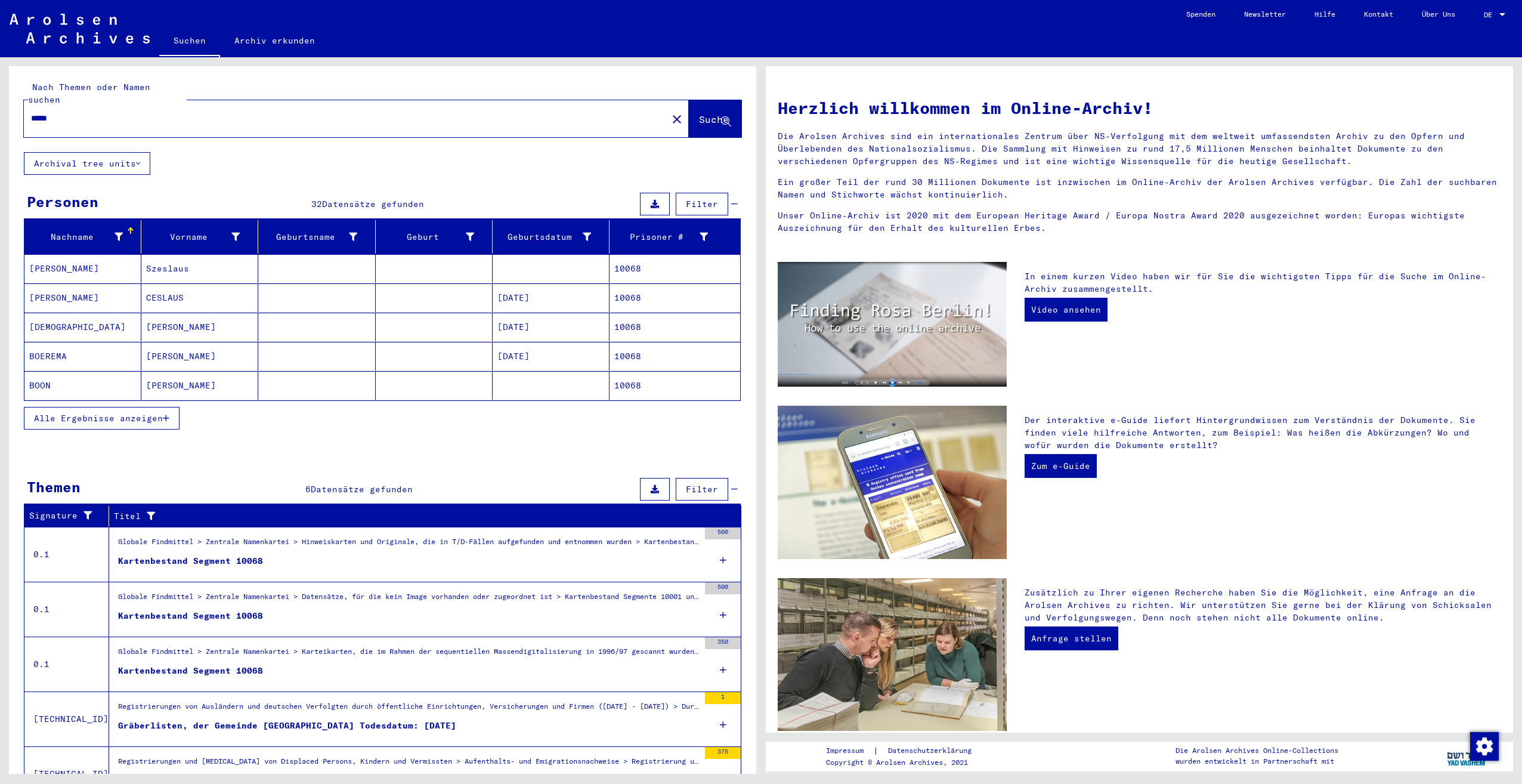
click at [149, 407] on button "Alle Ergebnisse anzeigen" at bounding box center [102, 417] width 156 height 22
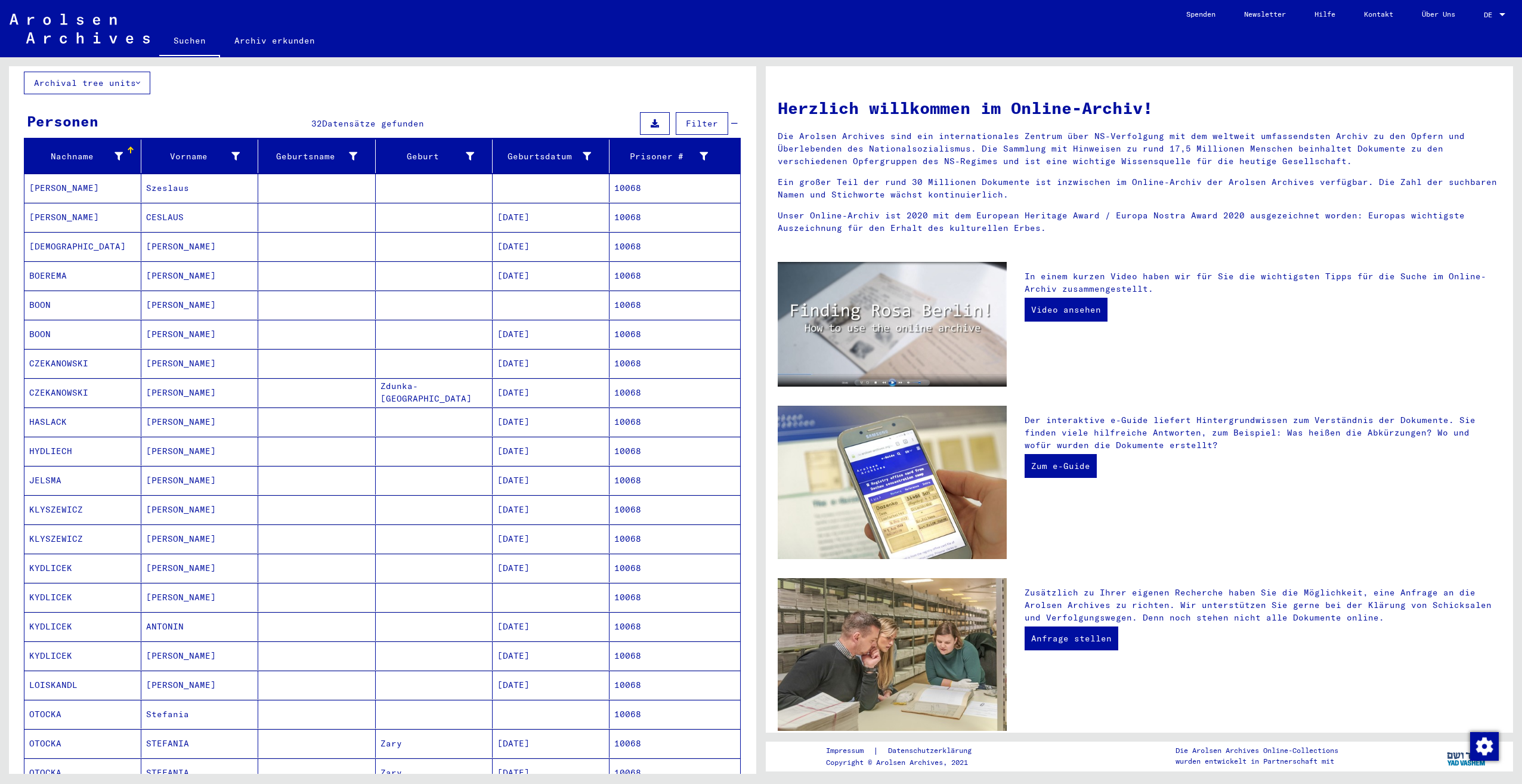
scroll to position [59, 0]
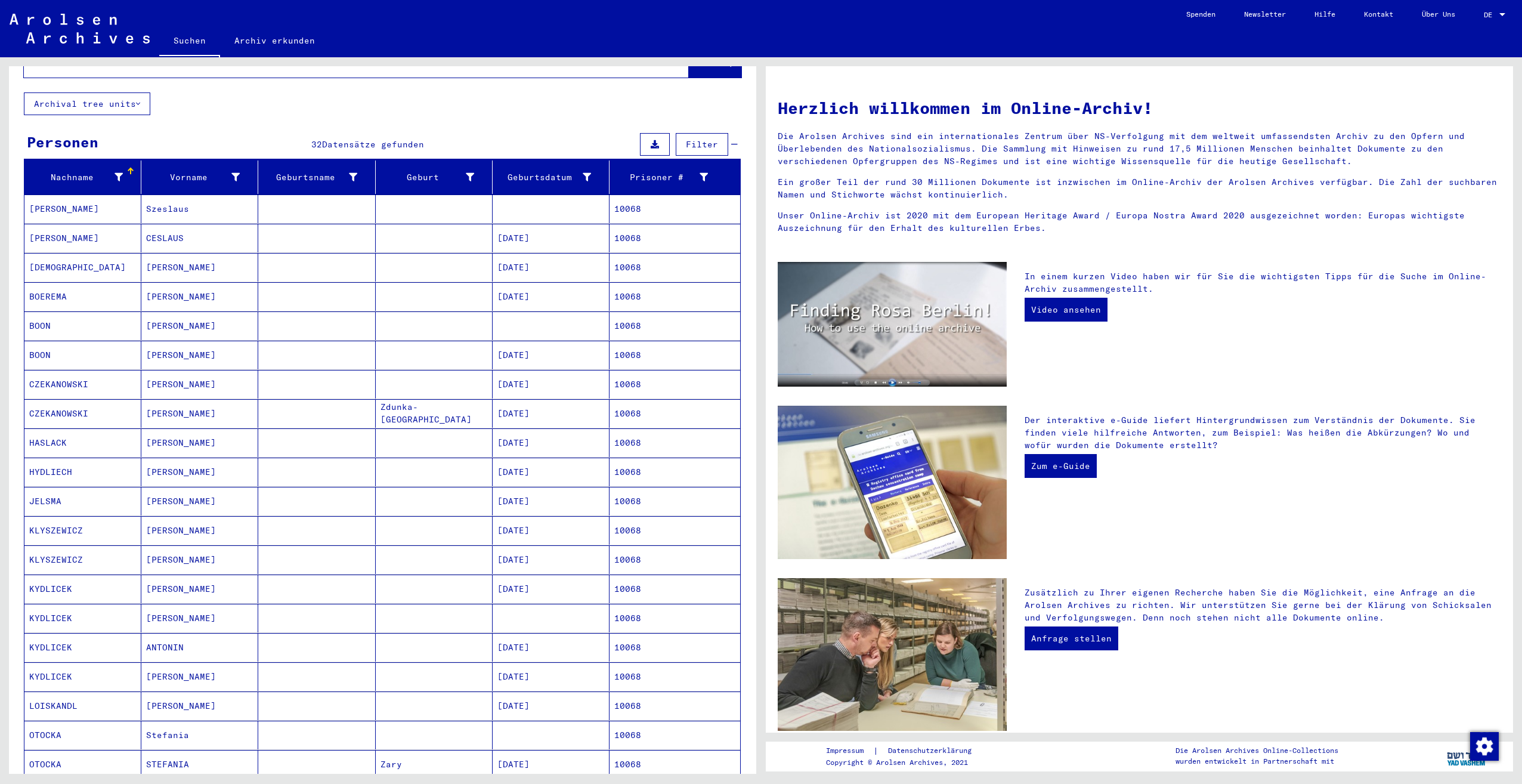
click at [522, 171] on div "Geburtsdatum" at bounding box center [544, 177] width 93 height 13
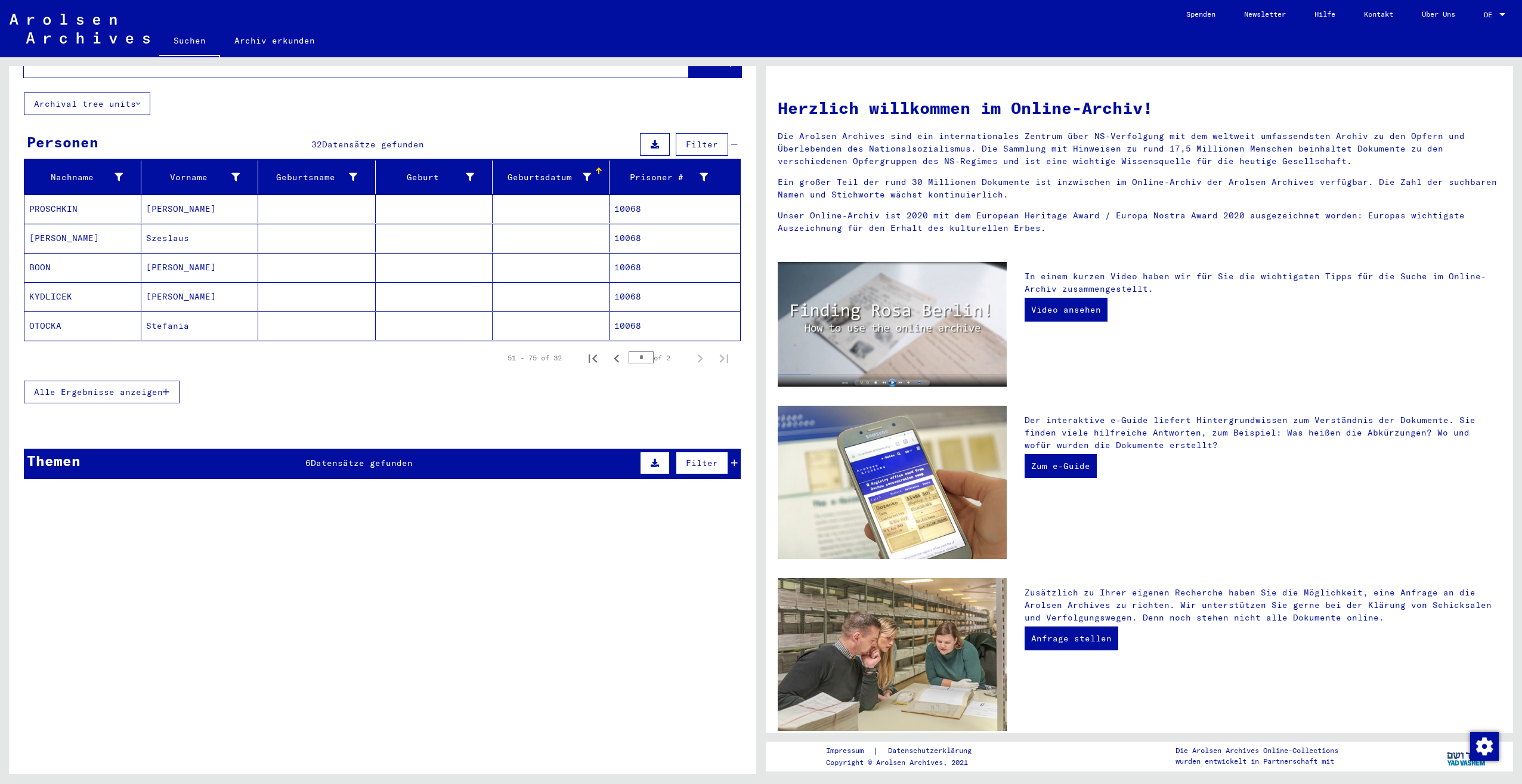
click at [522, 171] on div "Geburtsdatum" at bounding box center [544, 177] width 93 height 13
click at [127, 386] on span "Alle Ergebnisse anzeigen" at bounding box center [98, 391] width 128 height 11
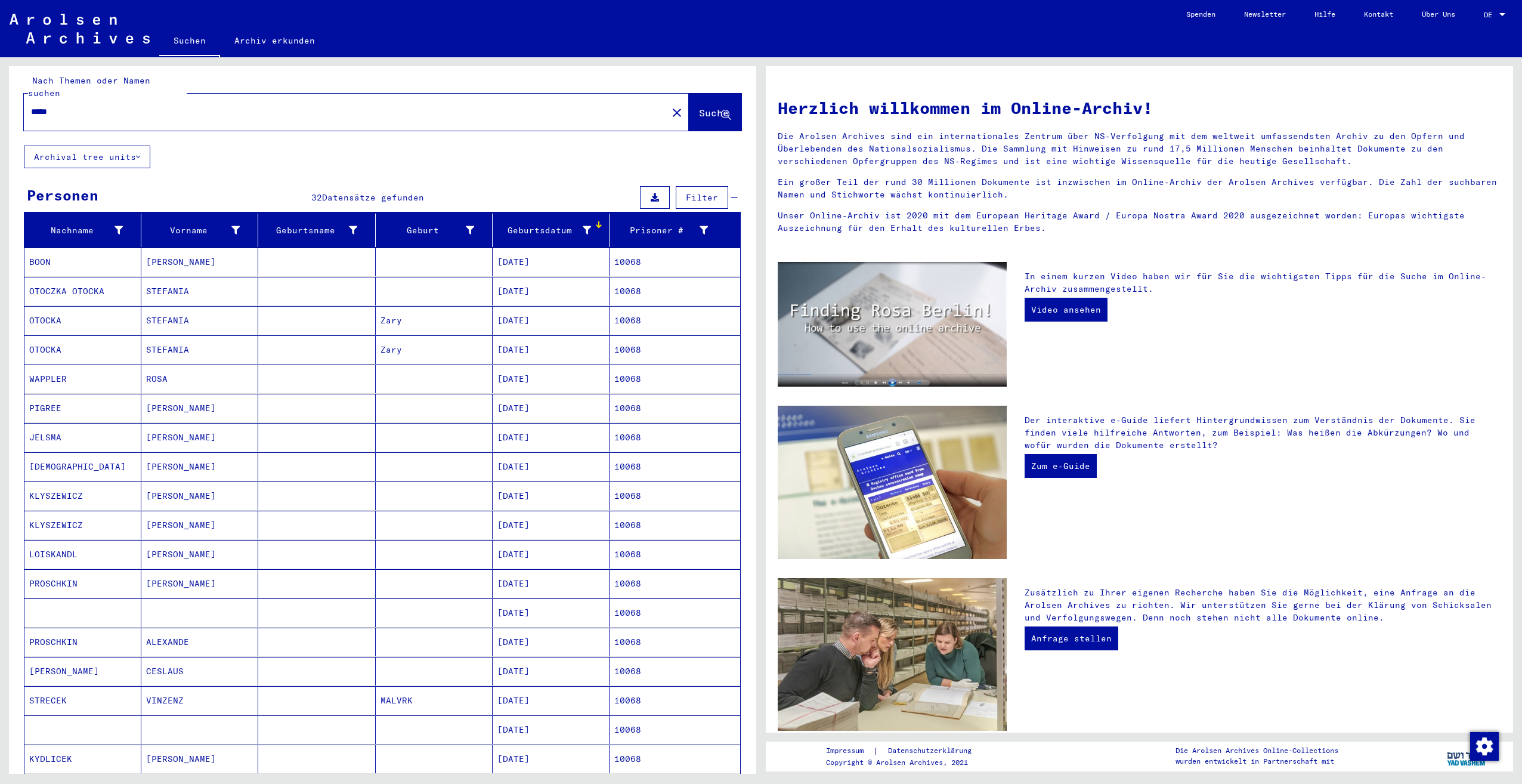
scroll to position [0, 0]
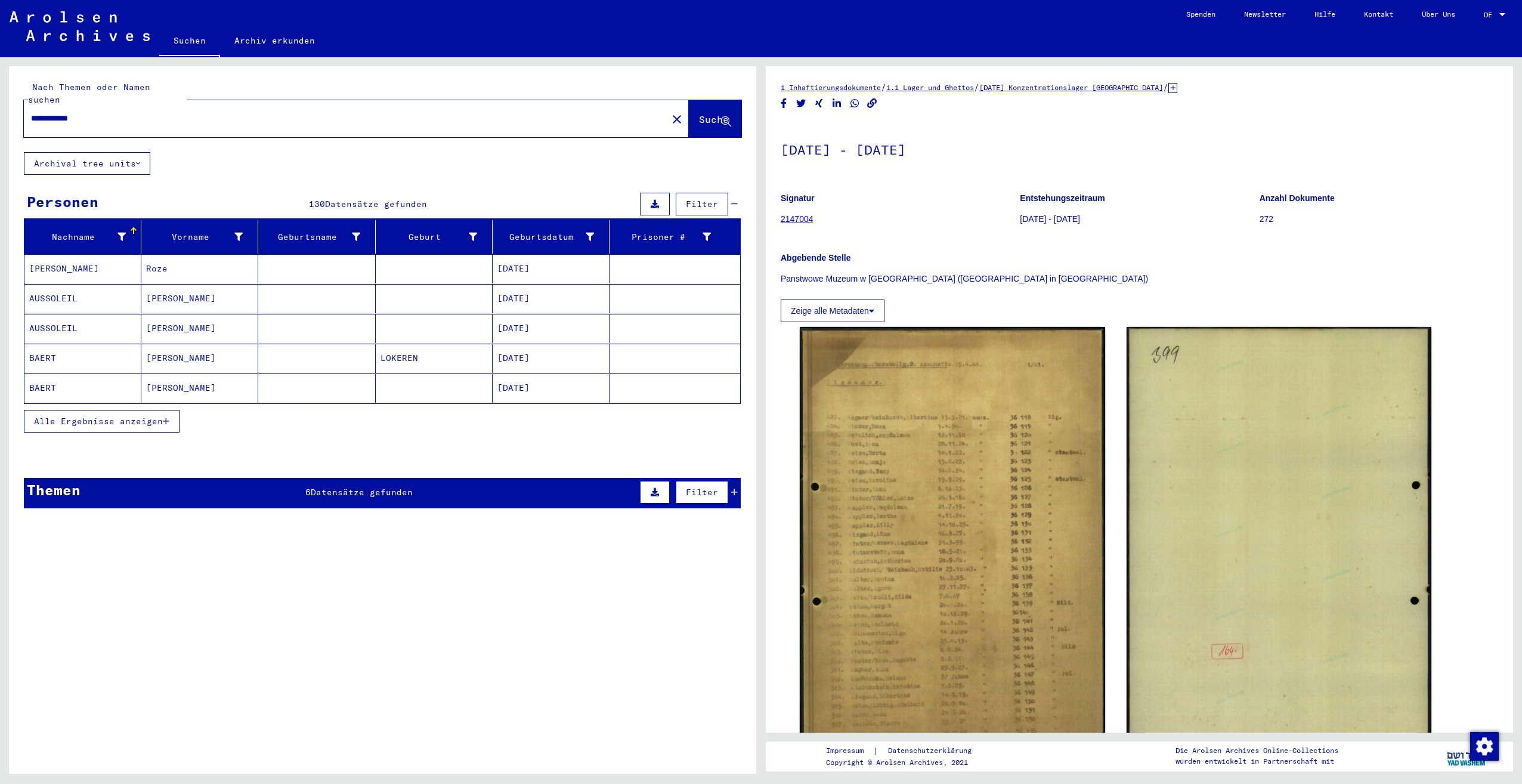
click at [115, 410] on button "Alle Ergebnisse anzeigen" at bounding box center [102, 420] width 156 height 22
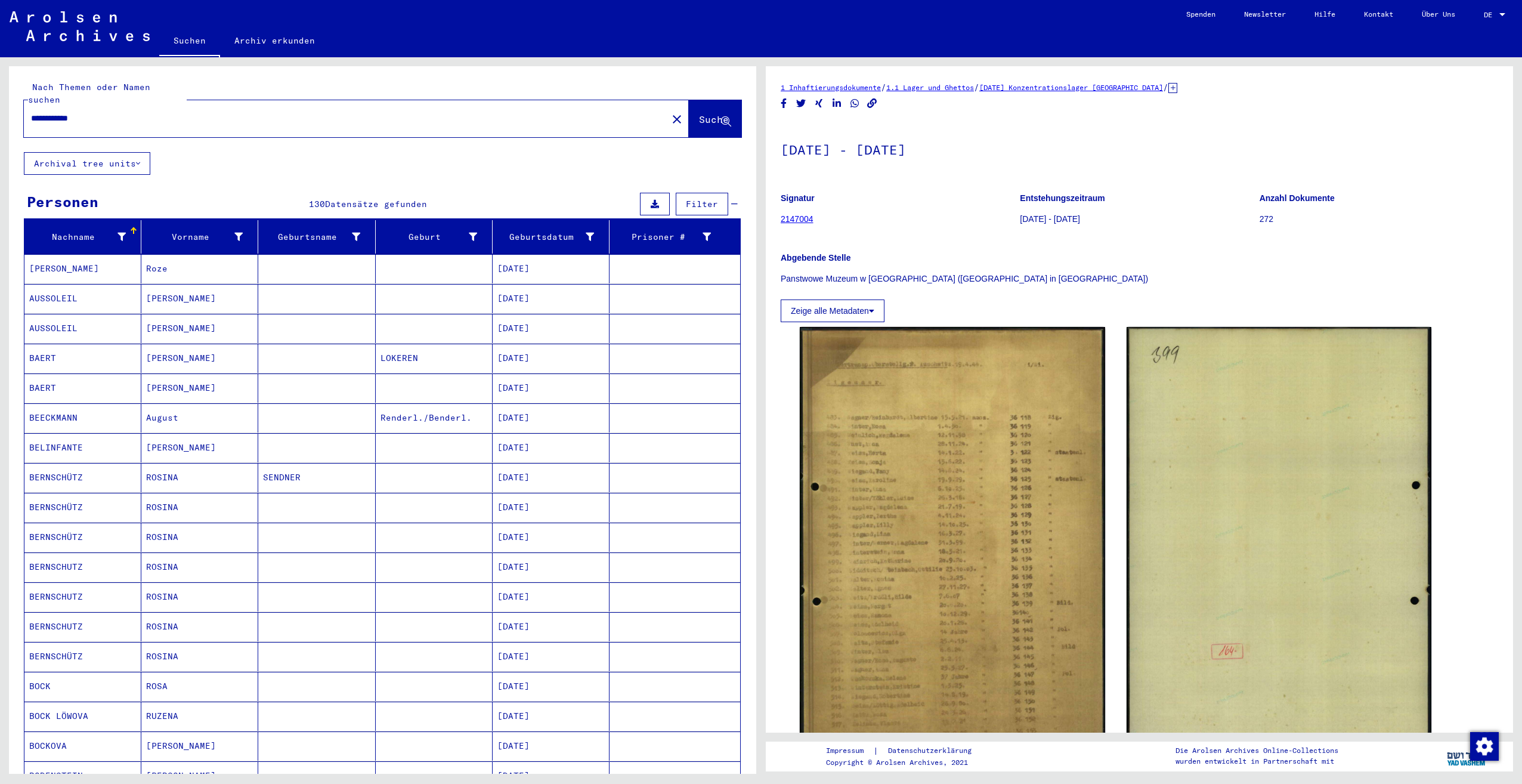
click at [525, 228] on div "Geburtsdatum" at bounding box center [553, 237] width 112 height 19
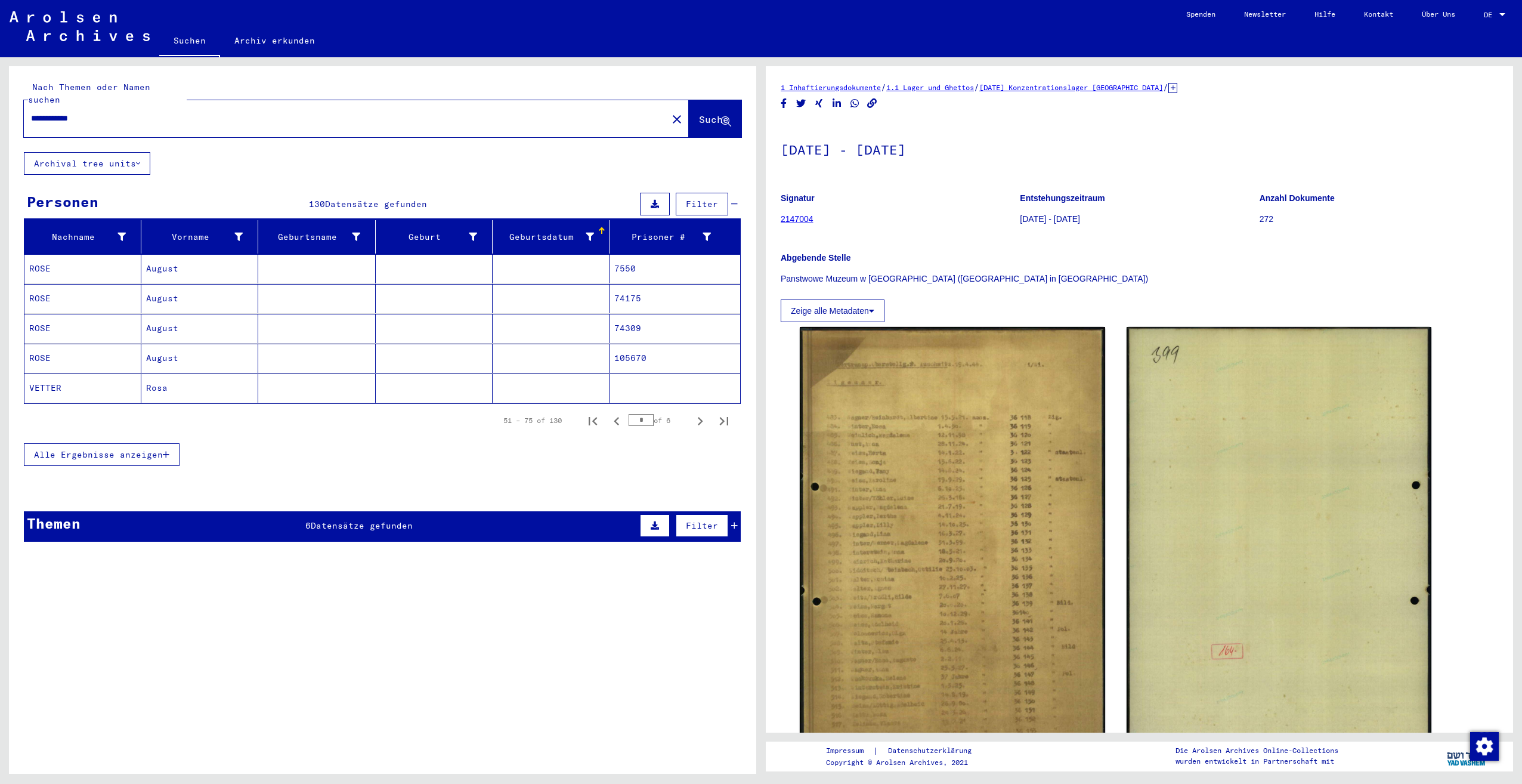
click at [539, 231] on div "Geburtsdatum" at bounding box center [545, 236] width 96 height 13
click at [111, 449] on button "Alle Ergebnisse anzeigen" at bounding box center [102, 453] width 156 height 22
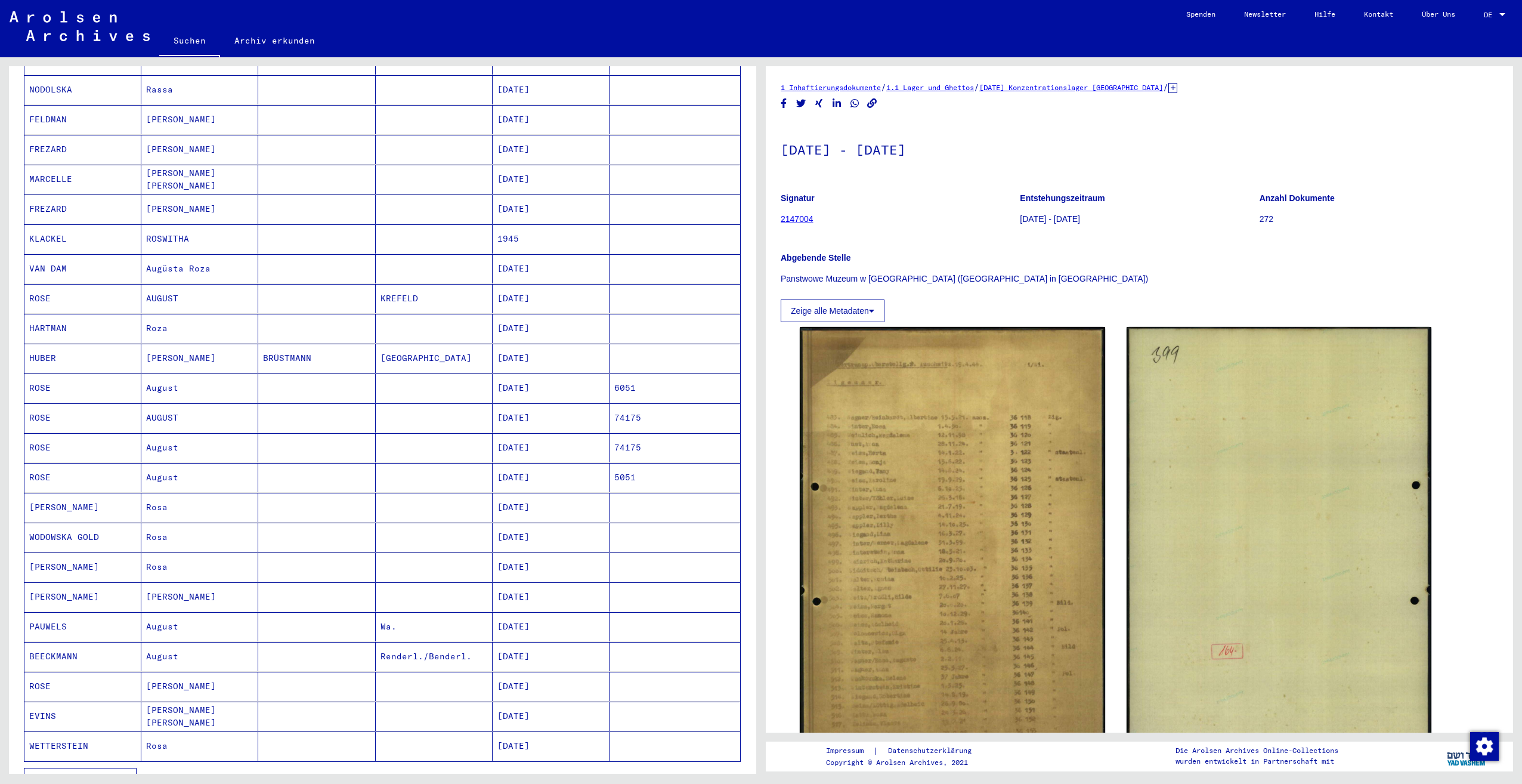
scroll to position [477, 0]
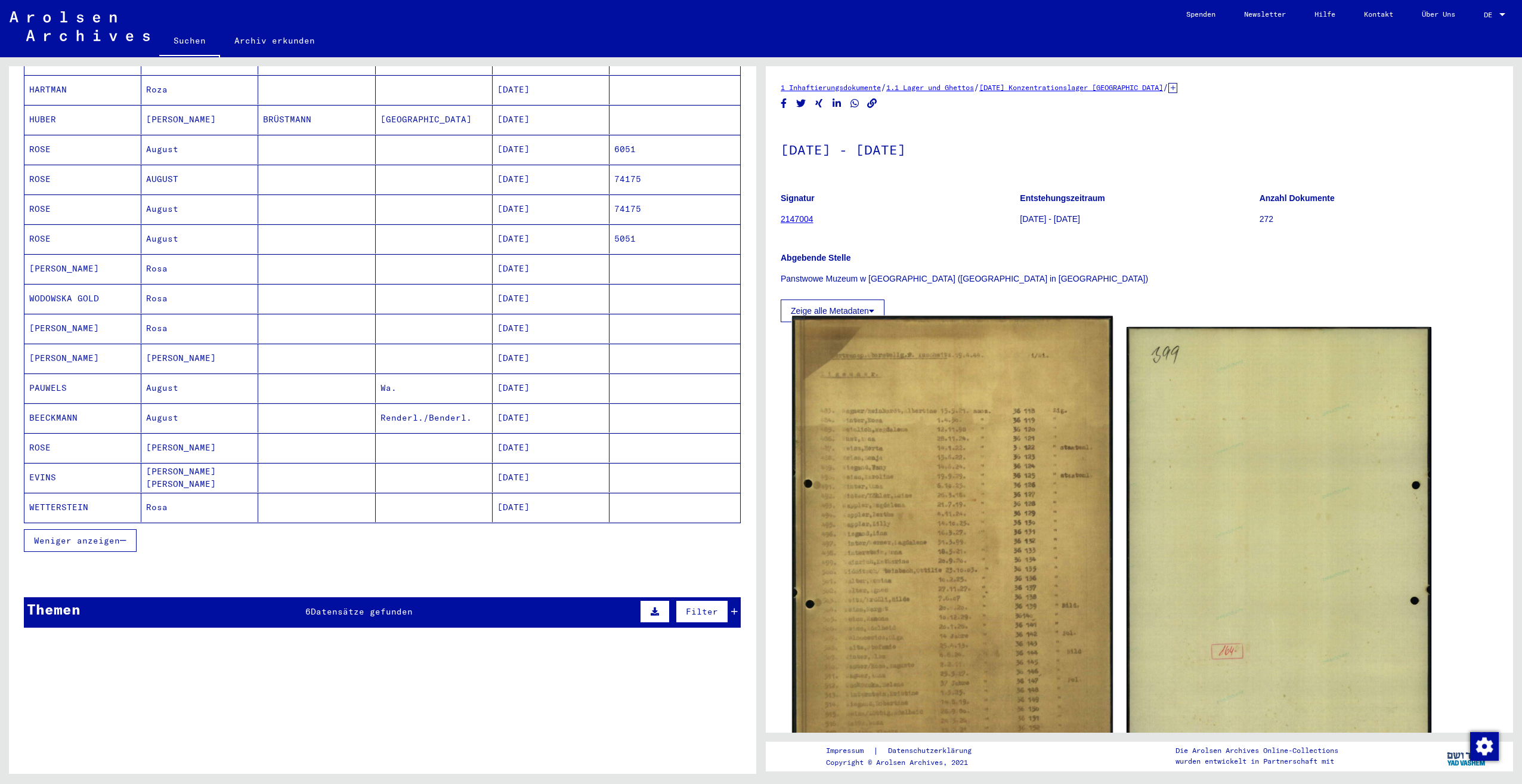
click at [883, 496] on img at bounding box center [952, 543] width 320 height 454
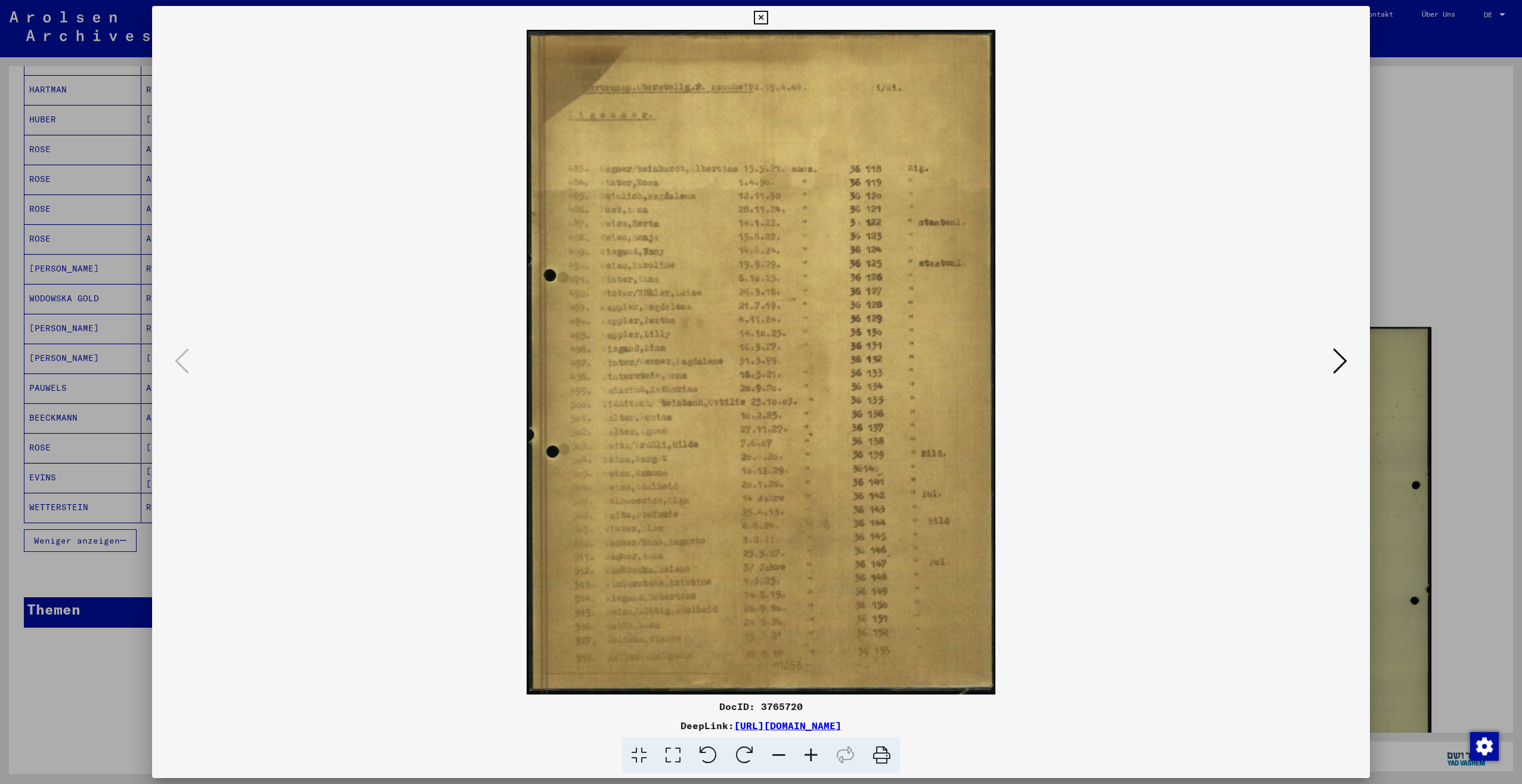
click at [59, 554] on div at bounding box center [761, 392] width 1522 height 784
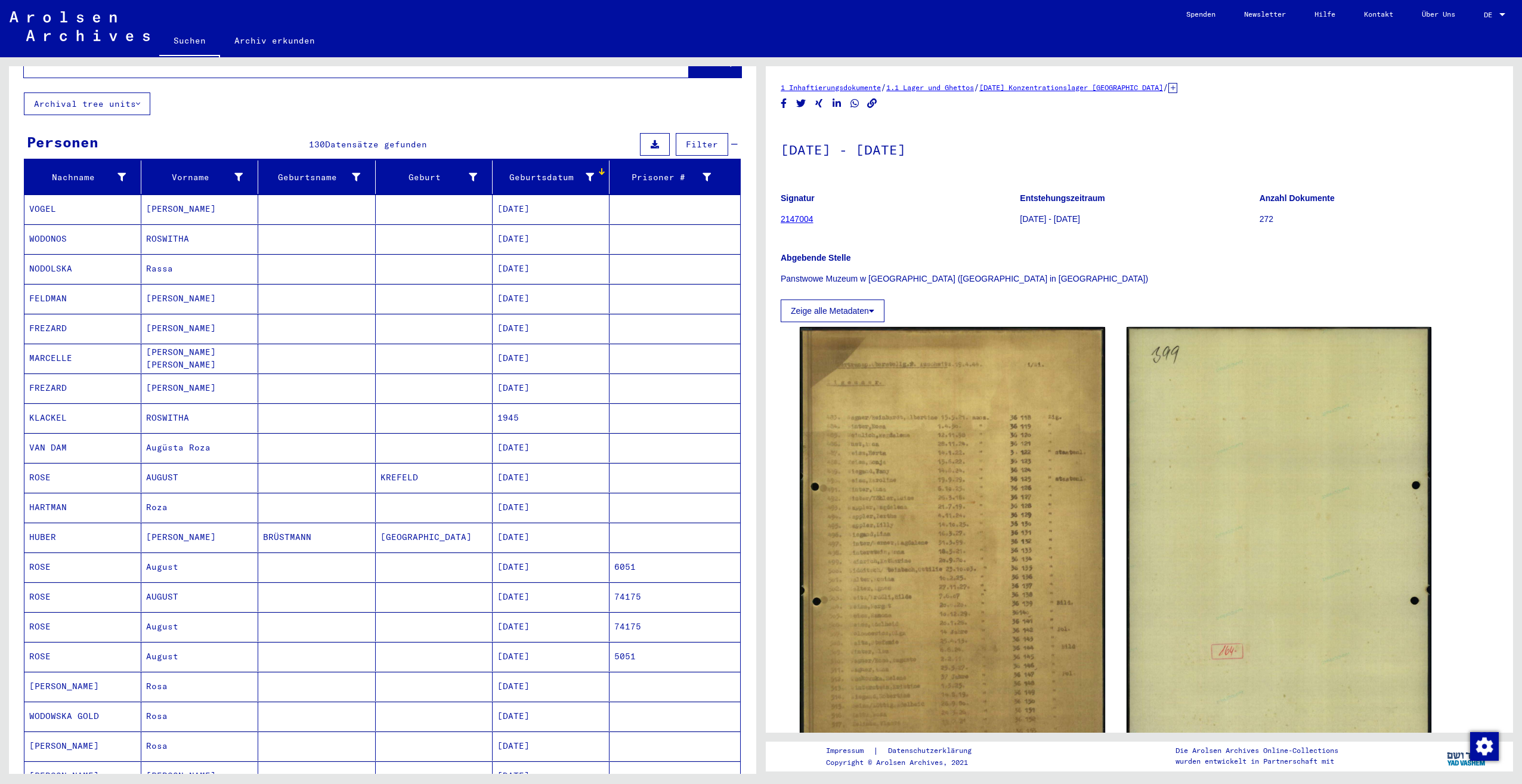
scroll to position [0, 0]
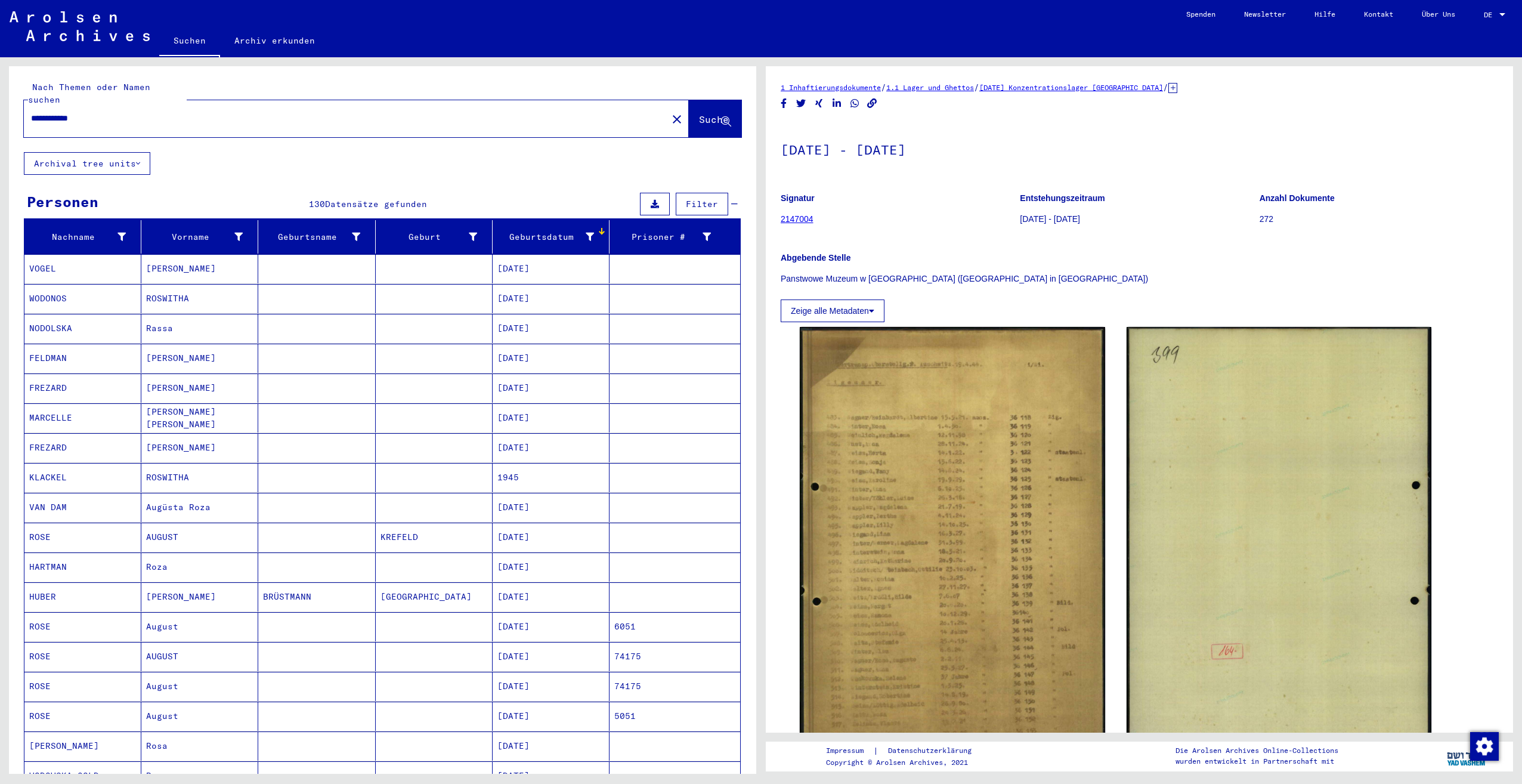
drag, startPoint x: 89, startPoint y: 109, endPoint x: 132, endPoint y: 111, distance: 43.0
click at [132, 112] on input "**********" at bounding box center [345, 118] width 630 height 13
type input "**********"
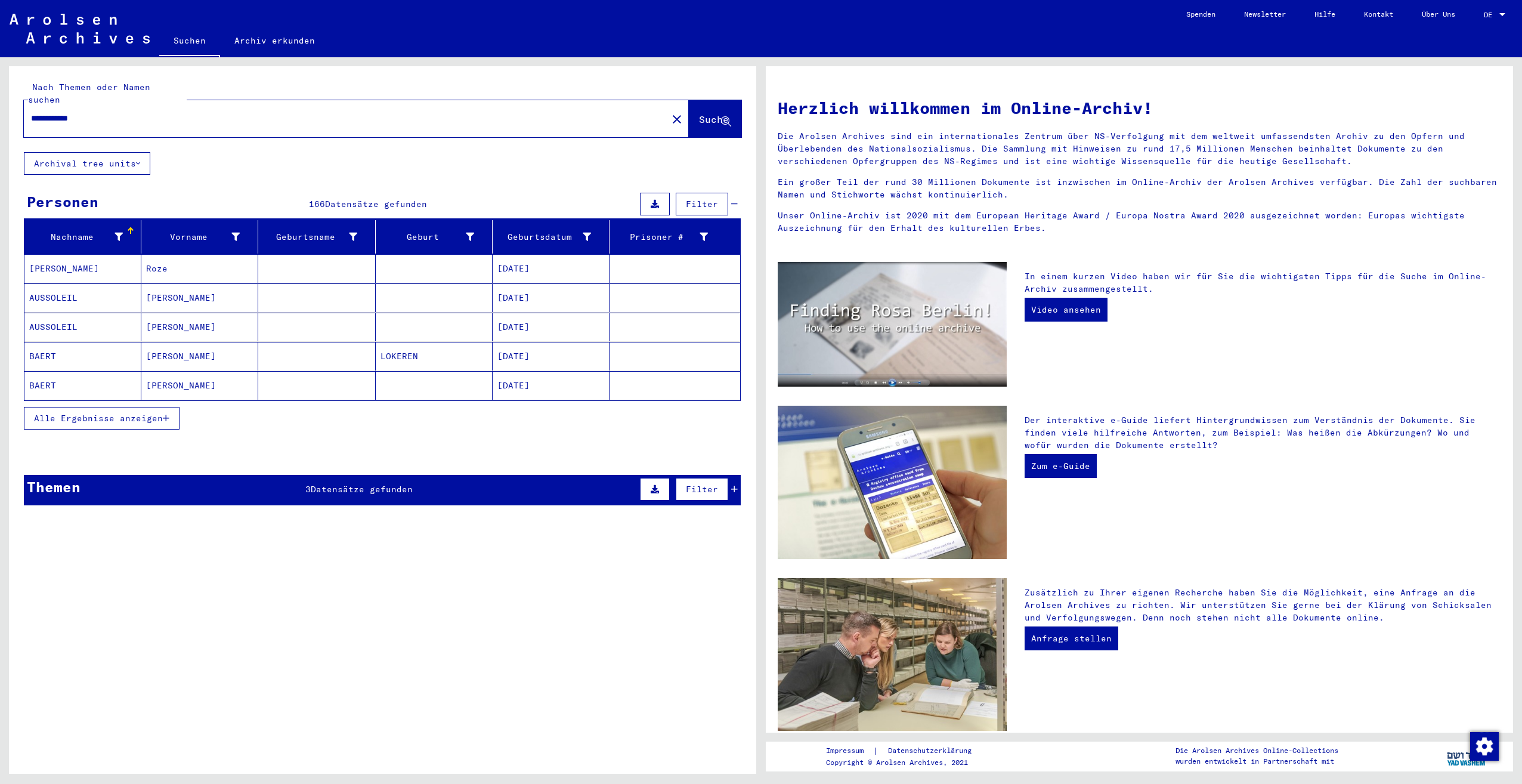
click at [150, 407] on button "Alle Ergebnisse anzeigen" at bounding box center [102, 417] width 156 height 22
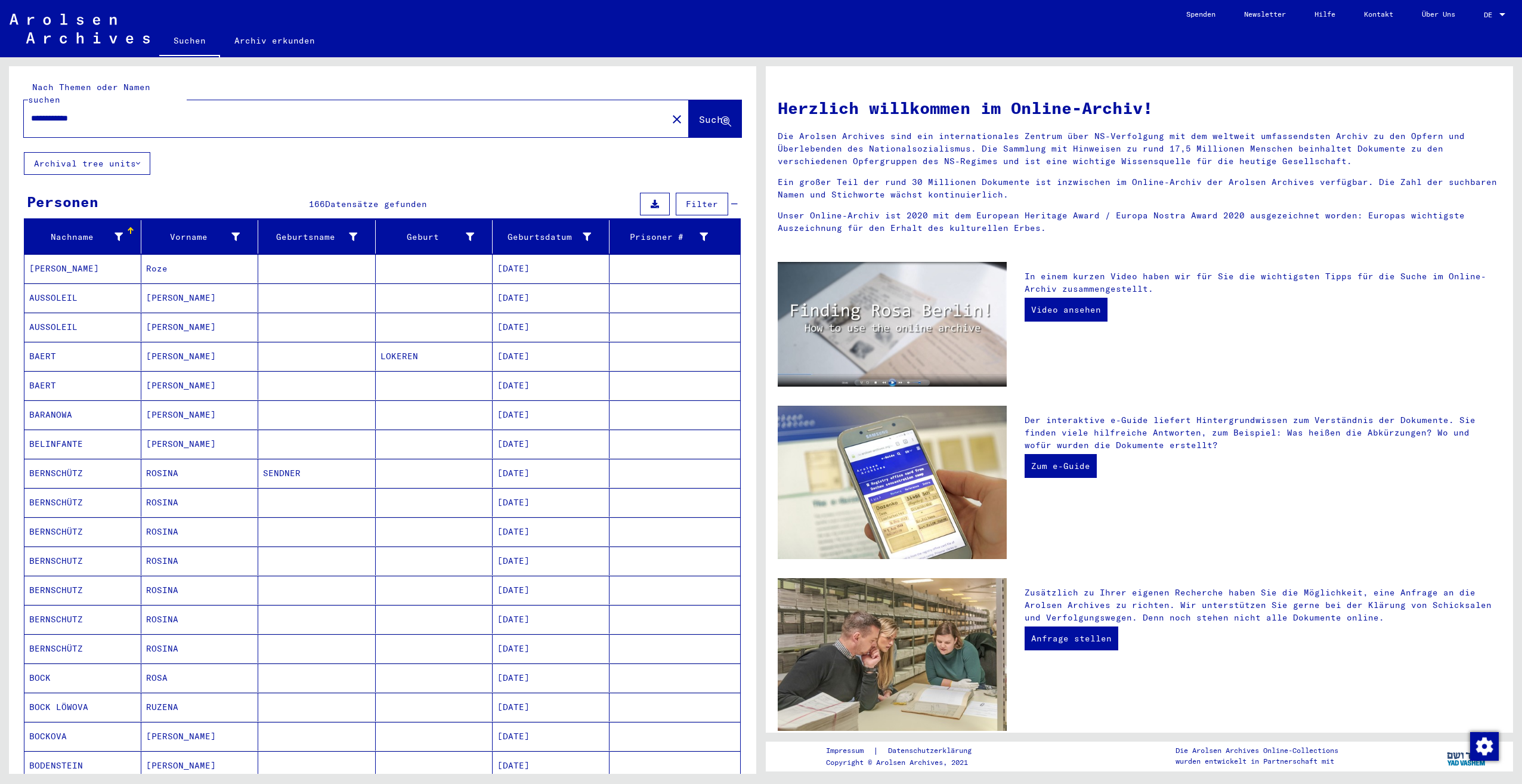
click at [547, 231] on div "Geburtsdatum" at bounding box center [544, 236] width 93 height 13
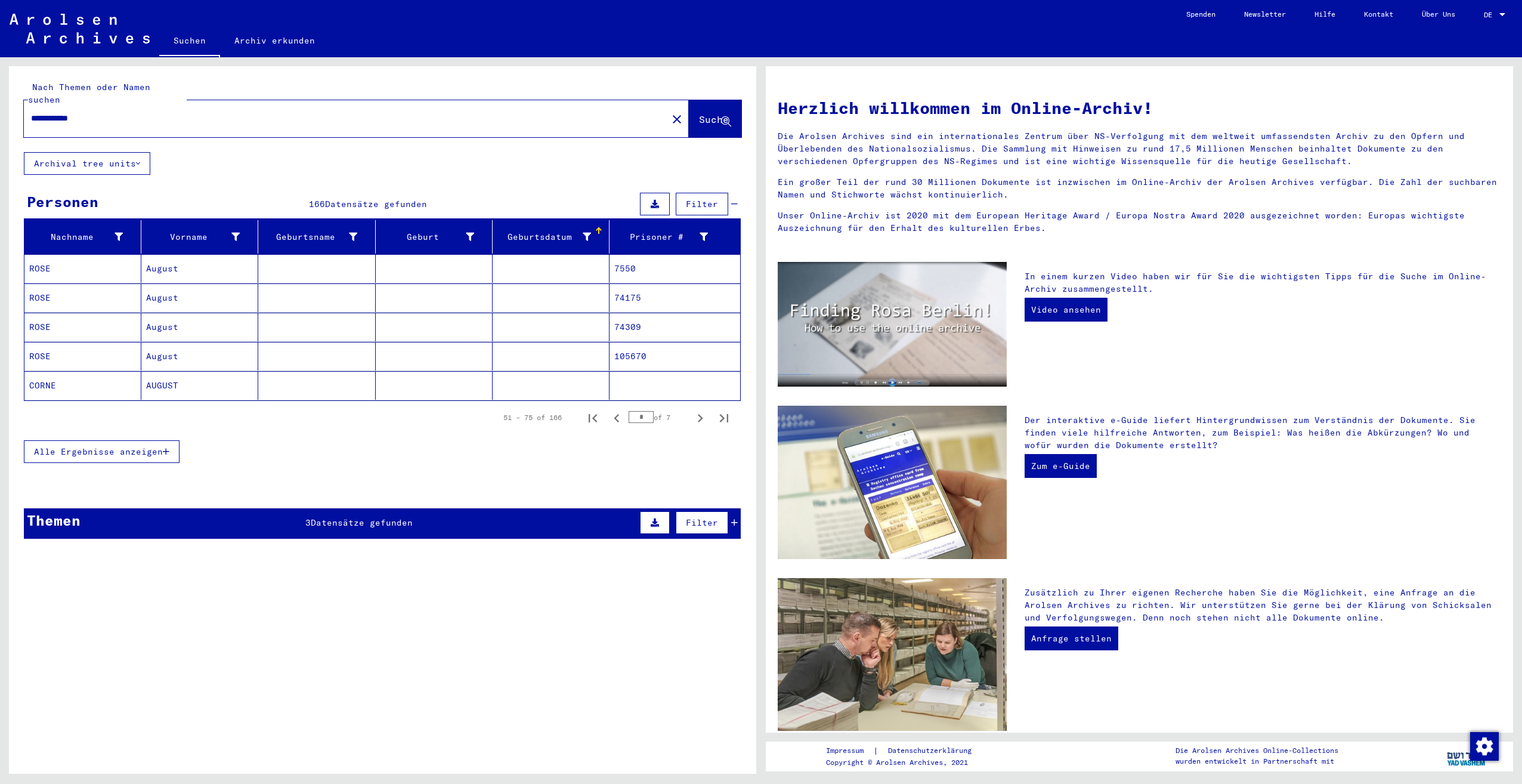
click at [547, 231] on div "Geburtsdatum" at bounding box center [544, 236] width 93 height 13
click at [117, 446] on span "Alle Ergebnisse anzeigen" at bounding box center [98, 451] width 128 height 11
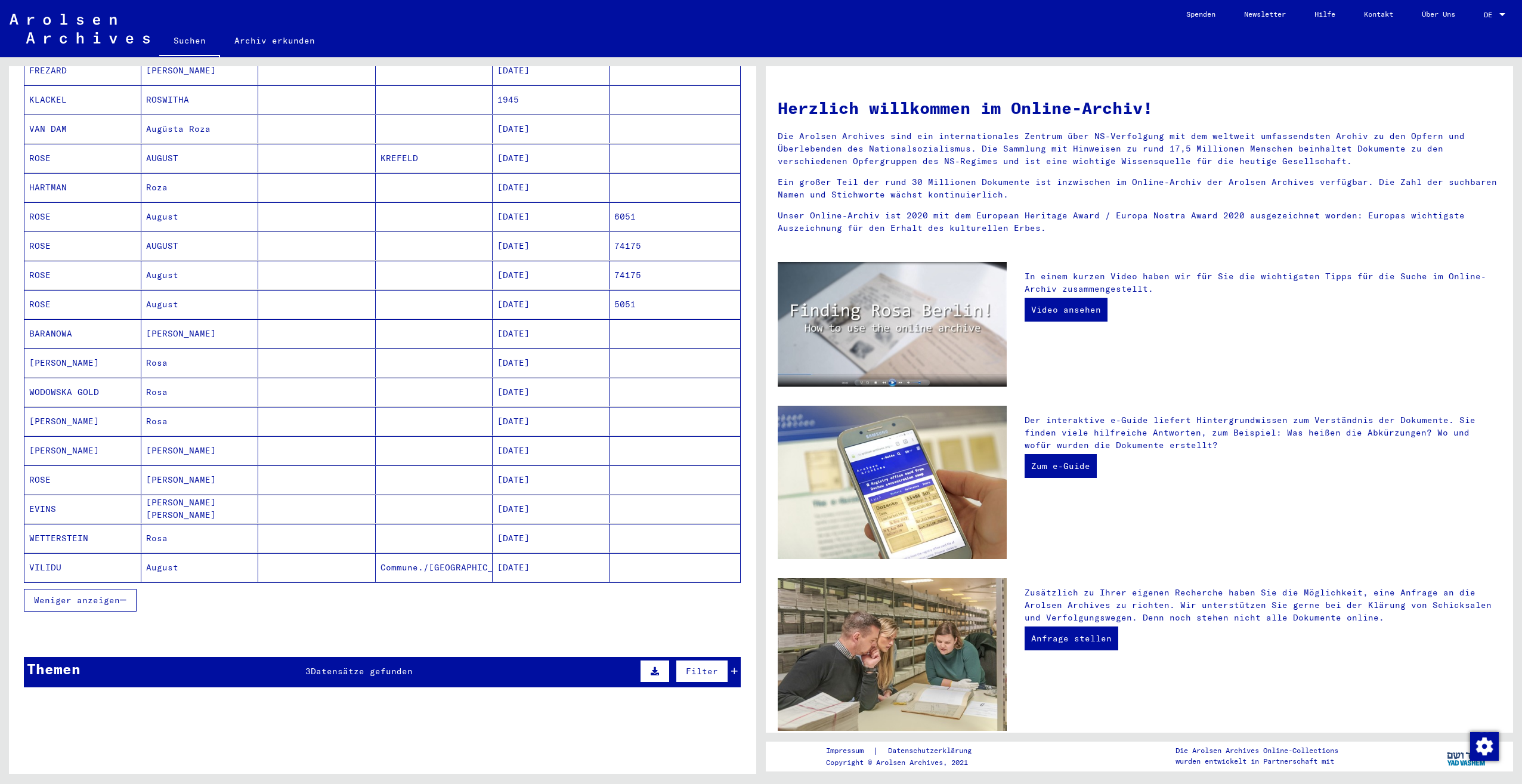
scroll to position [417, 0]
